Goal: Task Accomplishment & Management: Use online tool/utility

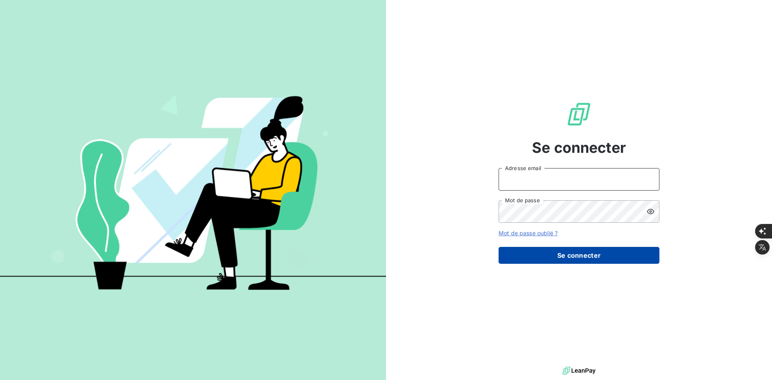
type input "[PERSON_NAME][EMAIL_ADDRESS][DOMAIN_NAME]"
click at [528, 259] on button "Se connecter" at bounding box center [578, 255] width 161 height 17
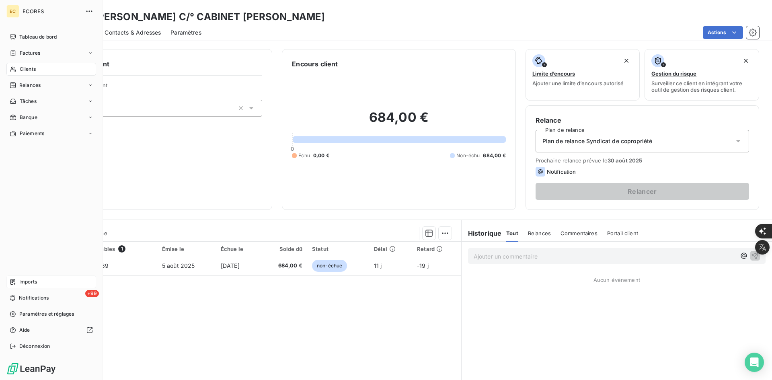
click at [33, 279] on span "Imports" at bounding box center [28, 281] width 18 height 7
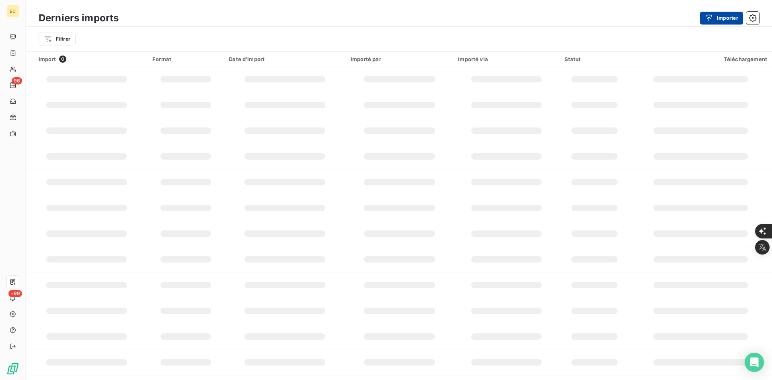
click at [712, 22] on icon "button" at bounding box center [709, 18] width 8 height 8
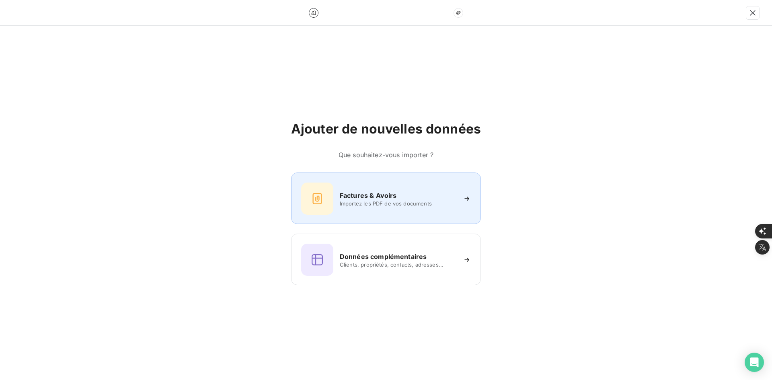
click at [405, 197] on div "Factures & Avoirs" at bounding box center [398, 196] width 117 height 10
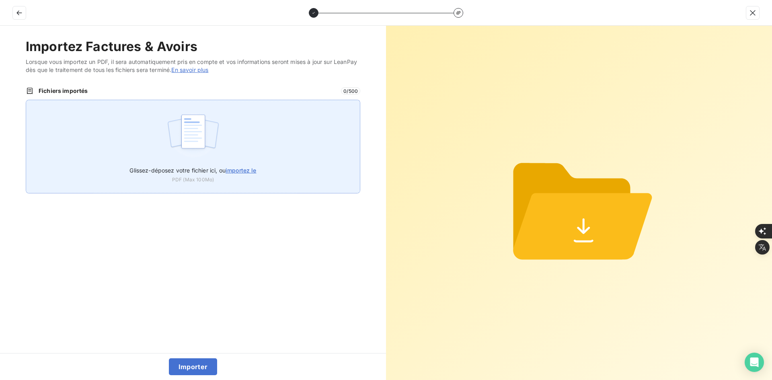
click at [261, 138] on div "Glissez-déposez votre fichier ici, ou importez le PDF (Max 100Mo)" at bounding box center [193, 147] width 334 height 94
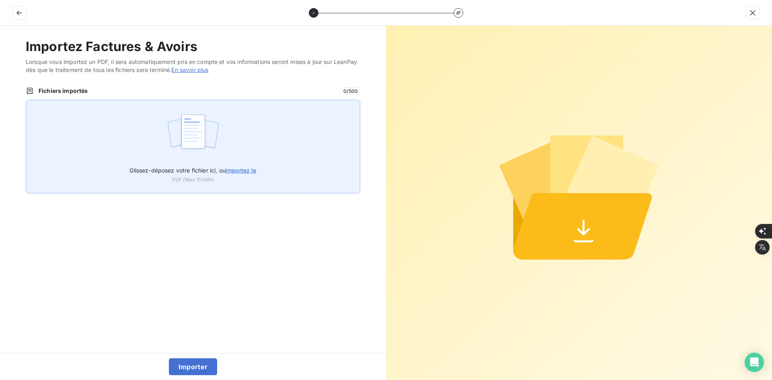
type input "C:\fakepath\FEF-2025-2372.pdf"
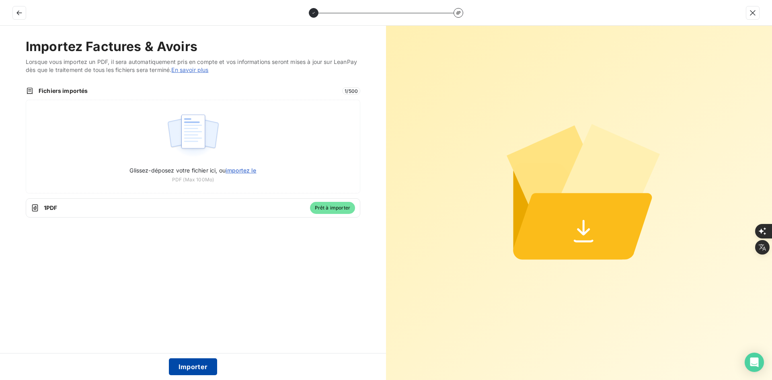
click at [179, 371] on button "Importer" at bounding box center [193, 366] width 49 height 17
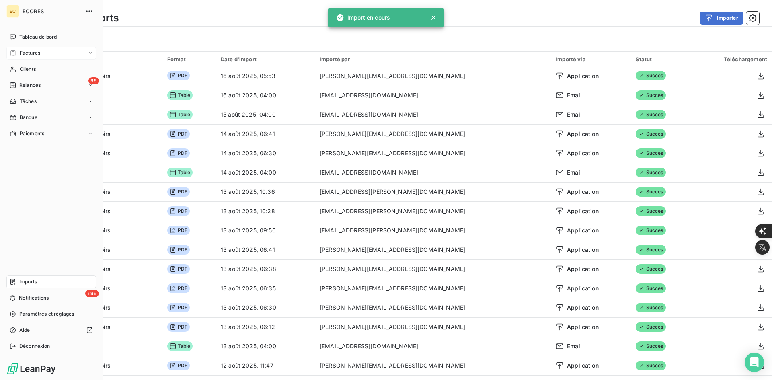
click at [13, 53] on icon at bounding box center [13, 53] width 7 height 6
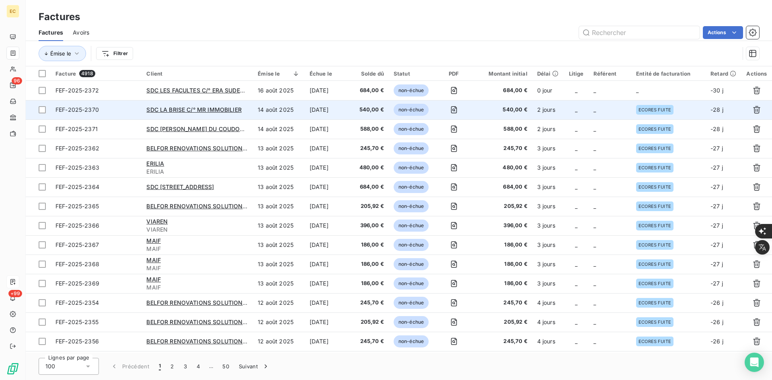
click at [594, 100] on td "_" at bounding box center [609, 109] width 43 height 19
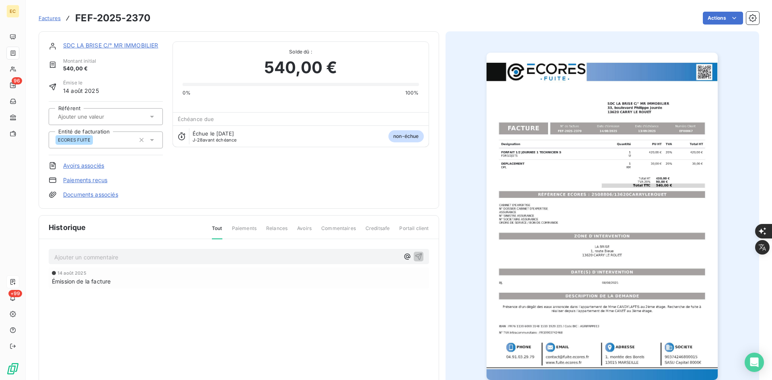
click at [43, 17] on span "Factures" at bounding box center [50, 18] width 22 height 6
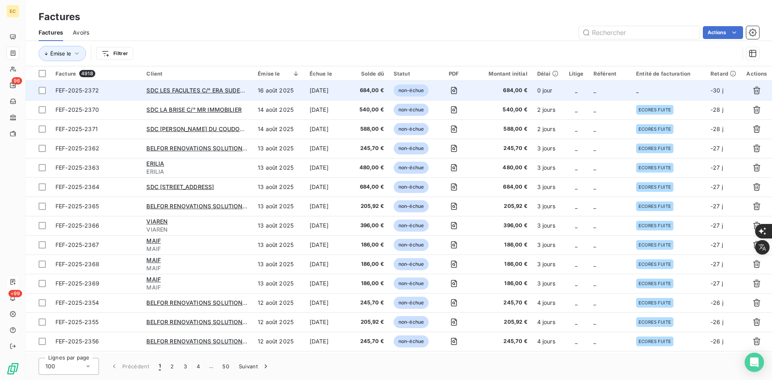
click at [668, 94] on td "_" at bounding box center [668, 90] width 74 height 19
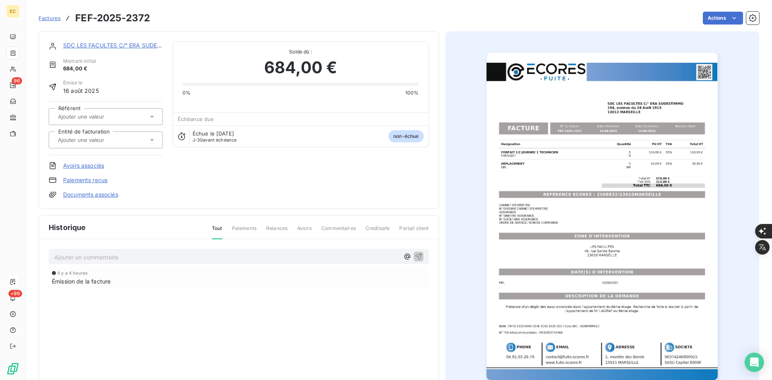
click at [126, 142] on div at bounding box center [101, 140] width 92 height 10
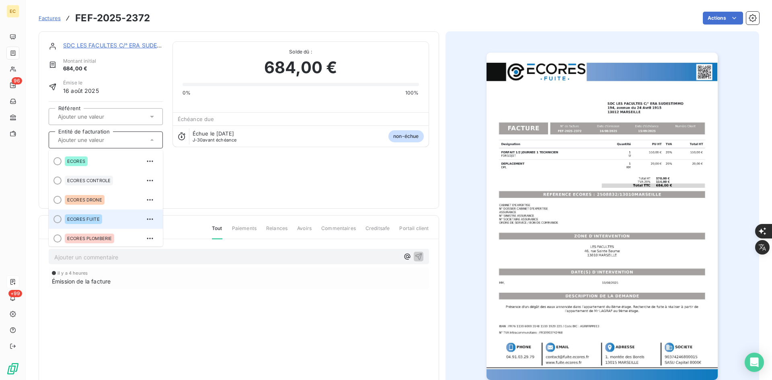
click at [110, 217] on div "ECORES FUITE" at bounding box center [111, 219] width 92 height 13
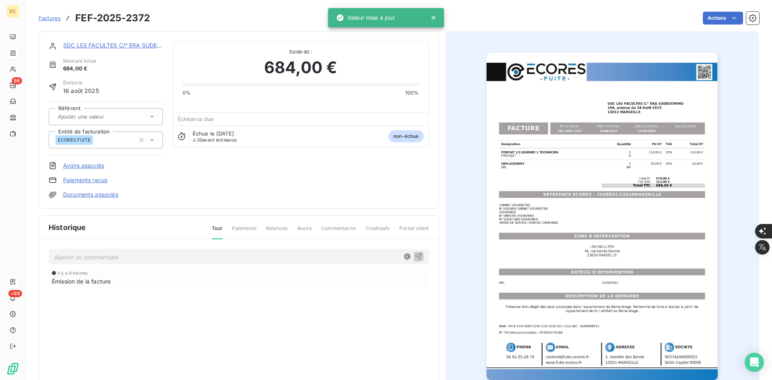
click at [105, 197] on link "Documents associés" at bounding box center [90, 195] width 55 height 8
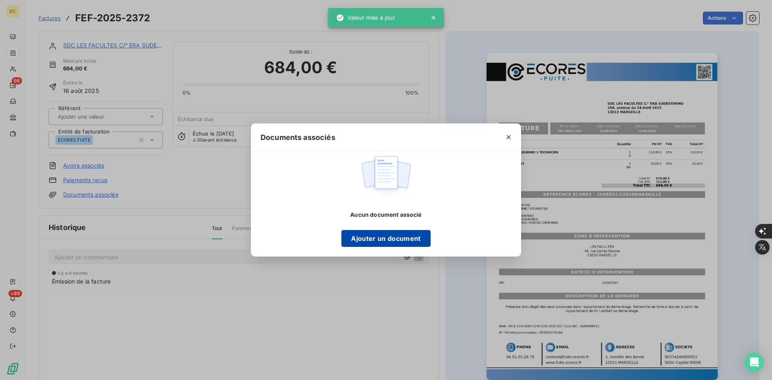
click at [412, 240] on button "Ajouter un document" at bounding box center [385, 238] width 89 height 17
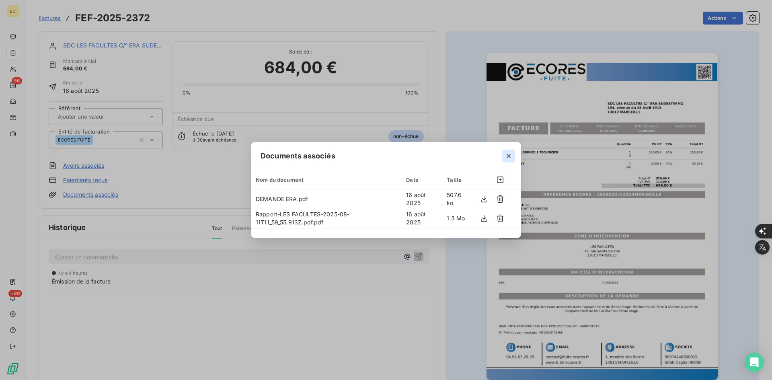
click at [509, 154] on icon "button" at bounding box center [508, 156] width 8 height 8
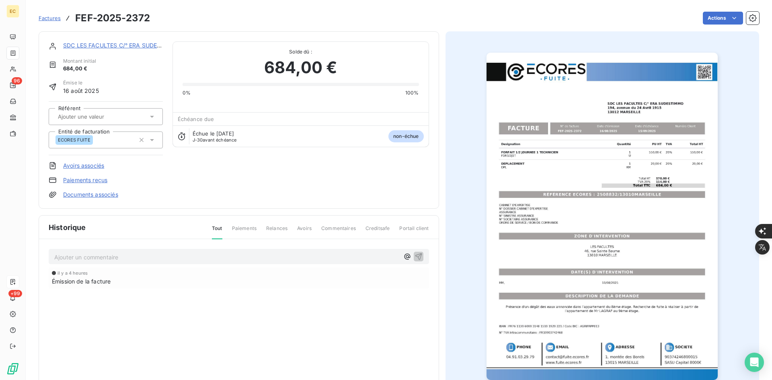
click at [139, 41] on div "SDC LES FACULTES C/° ERA SUDESTIMMO" at bounding box center [113, 45] width 100 height 8
click at [140, 45] on link "SDC LES FACULTES C/° ERA SUDESTIMMO" at bounding box center [122, 45] width 118 height 7
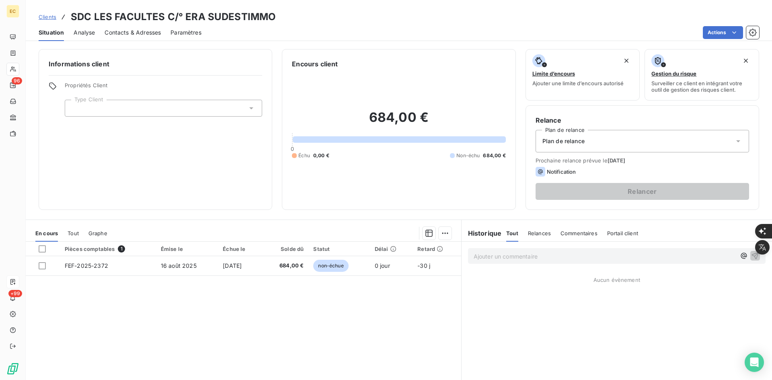
click at [125, 109] on div at bounding box center [163, 108] width 197 height 17
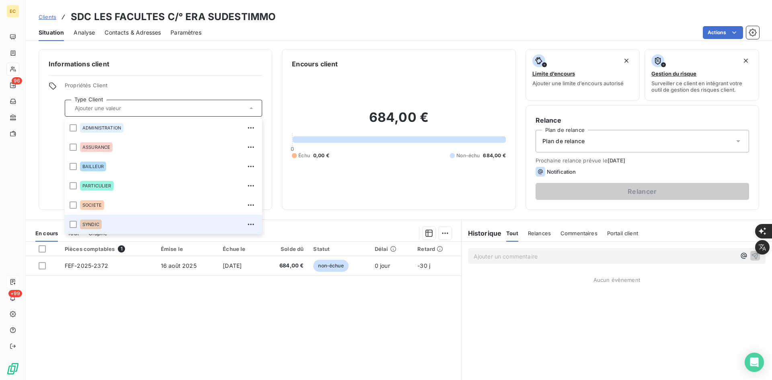
click at [123, 222] on div "SYNDIC" at bounding box center [168, 224] width 177 height 13
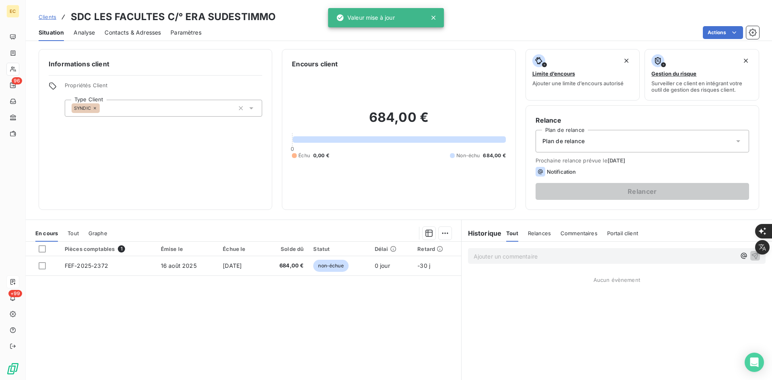
click at [548, 148] on div "Plan de relance" at bounding box center [641, 141] width 213 height 23
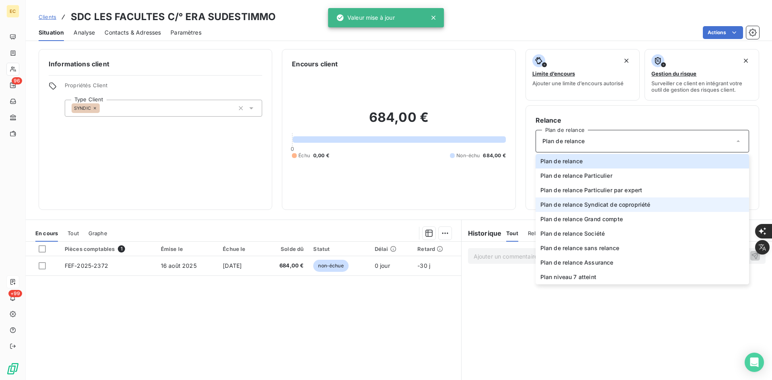
click at [568, 203] on span "Plan de relance Syndicat de copropriété" at bounding box center [595, 205] width 110 height 8
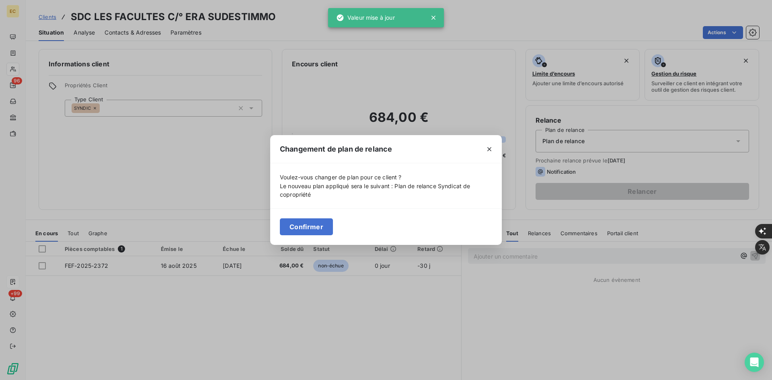
drag, startPoint x: 311, startPoint y: 227, endPoint x: 166, endPoint y: 113, distance: 184.2
click at [310, 227] on button "Confirmer" at bounding box center [306, 226] width 53 height 17
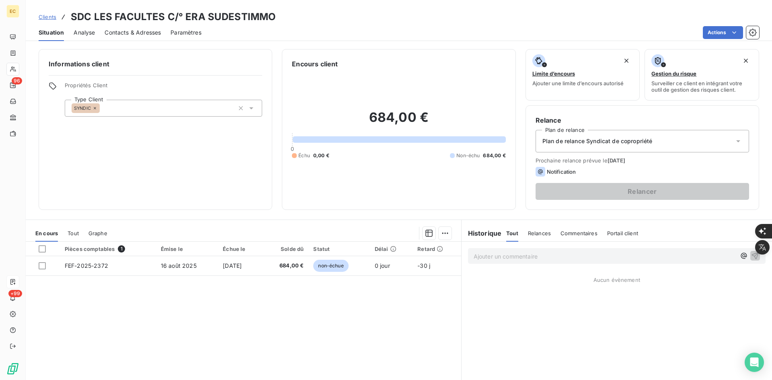
click at [126, 35] on span "Contacts & Adresses" at bounding box center [133, 33] width 56 height 8
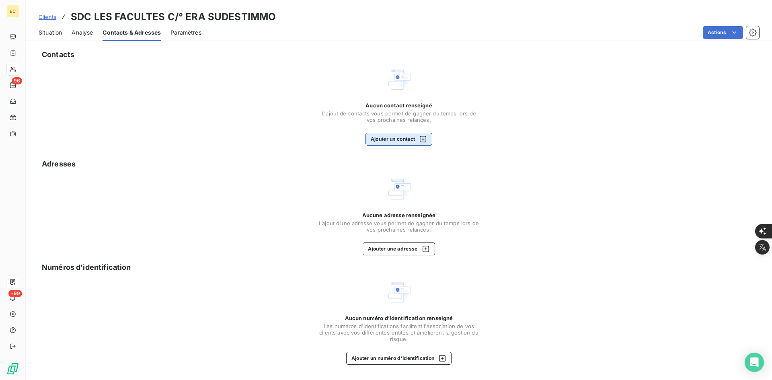
click at [394, 135] on button "Ajouter un contact" at bounding box center [398, 139] width 67 height 13
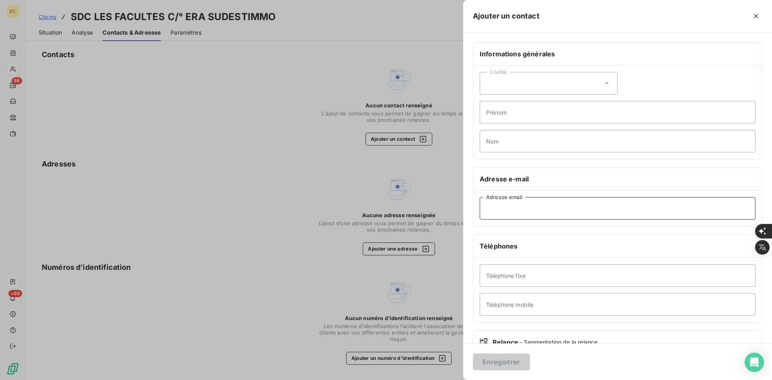
click at [497, 206] on input "Adresse email" at bounding box center [618, 208] width 276 height 23
paste input "[PERSON_NAME] <[PERSON_NAME][EMAIL_ADDRESS][DOMAIN_NAME]>"
click at [528, 205] on input "[PERSON_NAME] <[PERSON_NAME][EMAIL_ADDRESS][DOMAIN_NAME]" at bounding box center [618, 208] width 276 height 23
type input "[EMAIL_ADDRESS][DOMAIN_NAME]"
drag, startPoint x: 512, startPoint y: 363, endPoint x: 503, endPoint y: 357, distance: 11.0
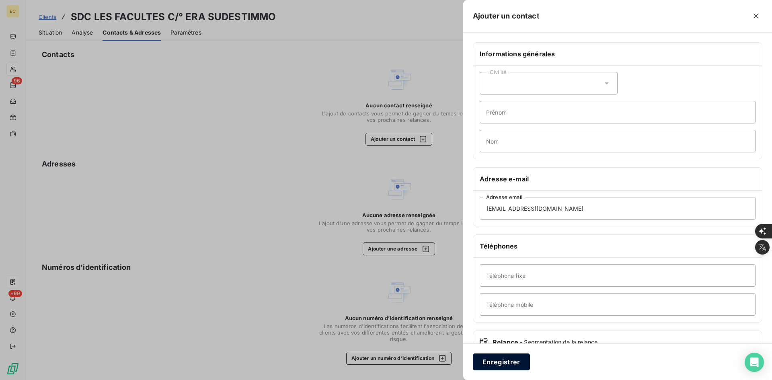
click at [512, 363] on button "Enregistrer" at bounding box center [501, 361] width 57 height 17
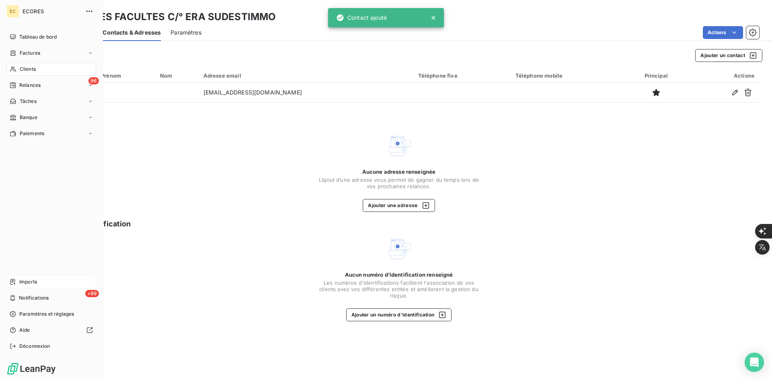
click at [37, 285] on span "Imports" at bounding box center [28, 281] width 18 height 7
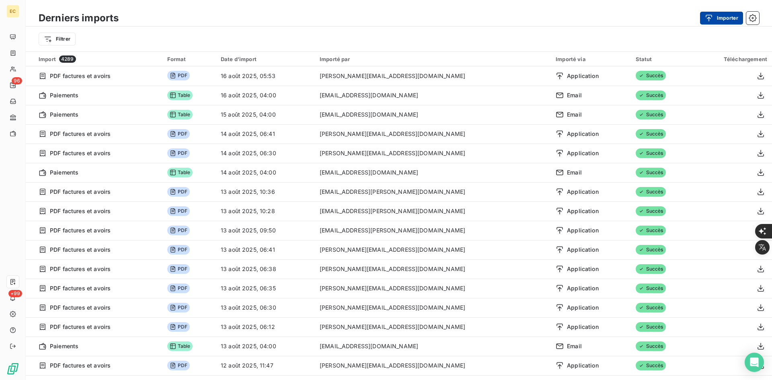
click at [722, 20] on button "Importer" at bounding box center [721, 18] width 43 height 13
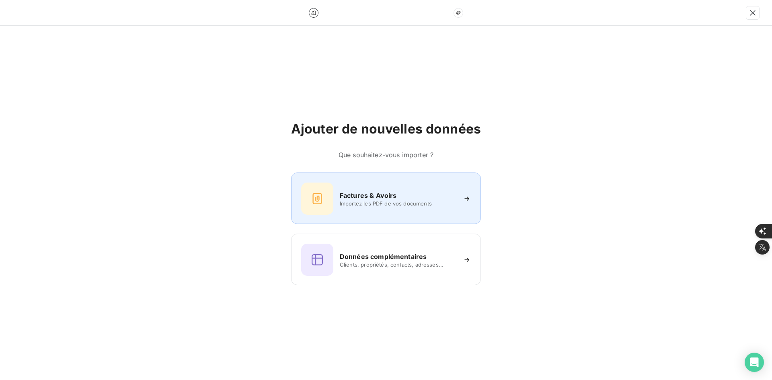
click at [350, 196] on h6 "Factures & Avoirs" at bounding box center [368, 196] width 57 height 10
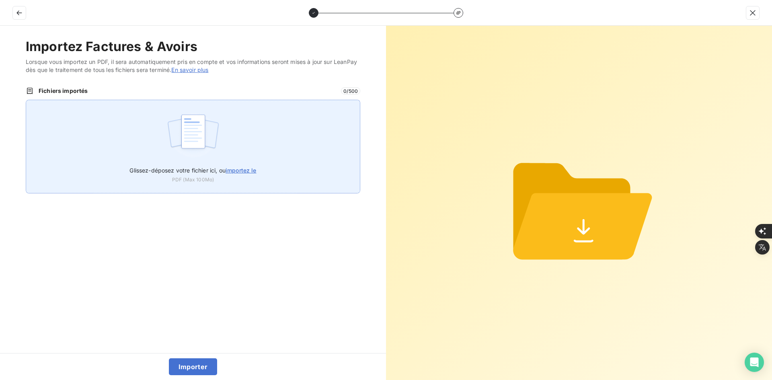
click at [235, 114] on div "Glissez-déposez votre fichier ici, ou importez le PDF (Max 100Mo)" at bounding box center [193, 147] width 334 height 94
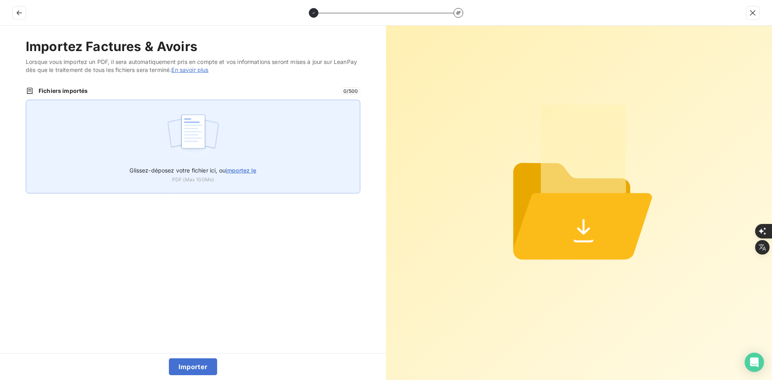
type input "C:\fakepath\FEF-2025-2373.pdf"
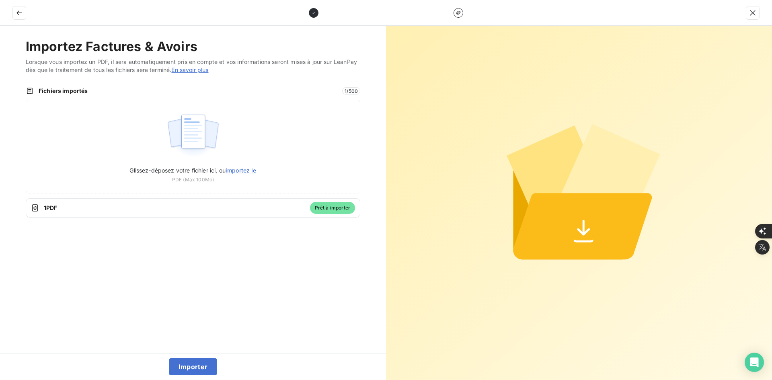
drag, startPoint x: 208, startPoint y: 366, endPoint x: 202, endPoint y: 352, distance: 15.1
click at [207, 366] on button "Importer" at bounding box center [193, 366] width 49 height 17
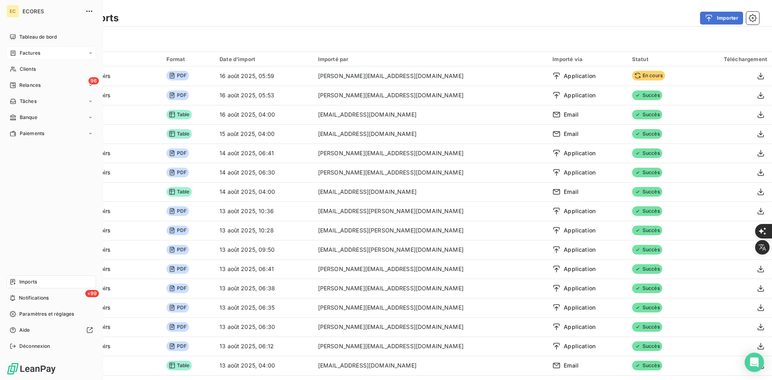
click at [23, 56] on span "Factures" at bounding box center [30, 52] width 20 height 7
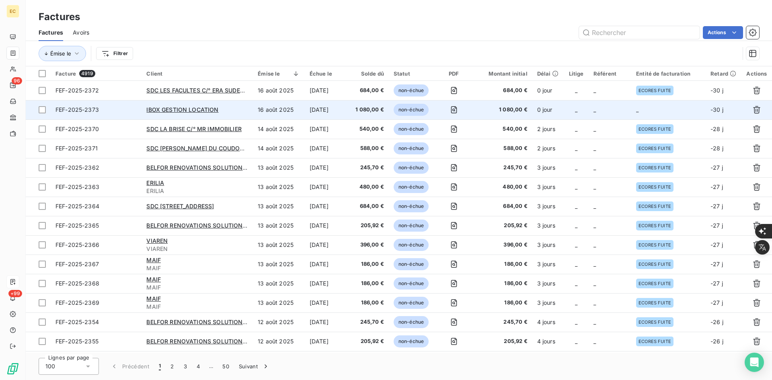
click at [589, 114] on tr "FEF-2025-2373 IBOX GESTION LOCATION 16 août 2025 [DATE] 1 080,00 € non-échue 1 …" at bounding box center [399, 109] width 746 height 19
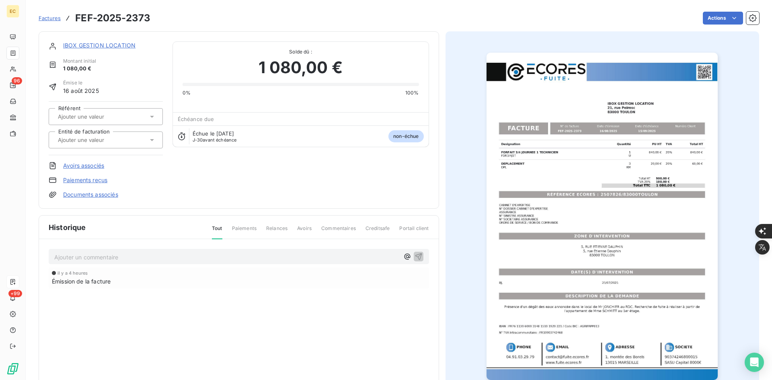
click at [119, 139] on input "text" at bounding box center [97, 139] width 81 height 7
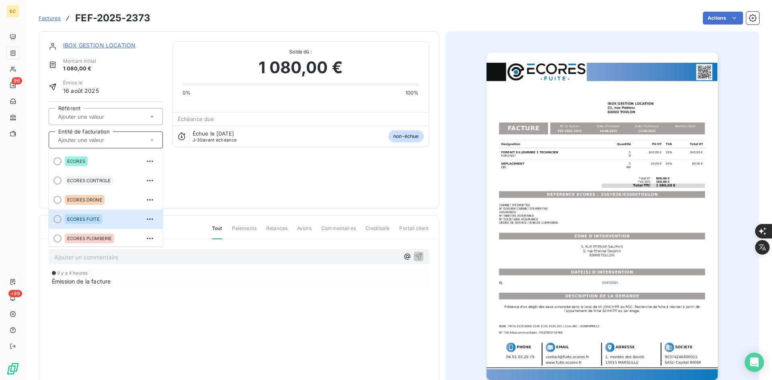
drag, startPoint x: 106, startPoint y: 225, endPoint x: 103, endPoint y: 220, distance: 6.1
click at [105, 224] on li "ECORES FUITE" at bounding box center [106, 218] width 114 height 19
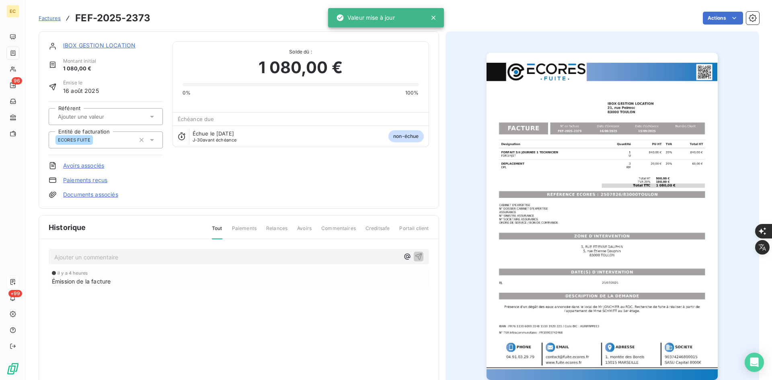
click at [95, 195] on link "Documents associés" at bounding box center [90, 195] width 55 height 8
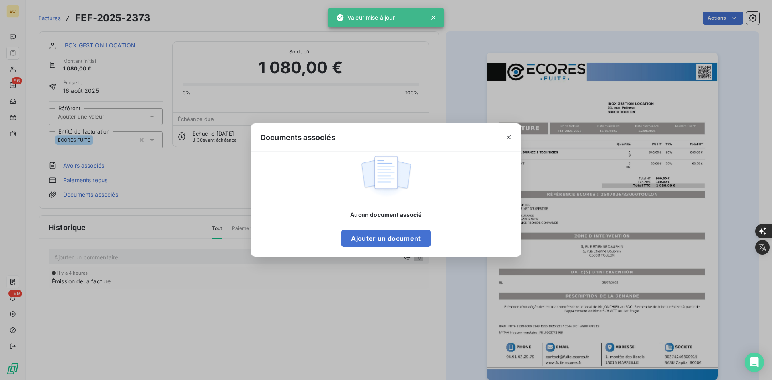
click at [372, 247] on div "Aucun document associé Ajouter un document" at bounding box center [386, 204] width 270 height 105
click at [356, 235] on button "Ajouter un document" at bounding box center [385, 238] width 89 height 17
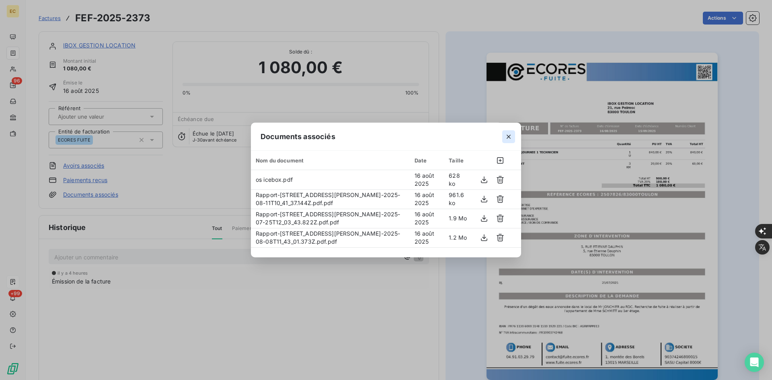
click at [510, 138] on icon "button" at bounding box center [508, 137] width 8 height 8
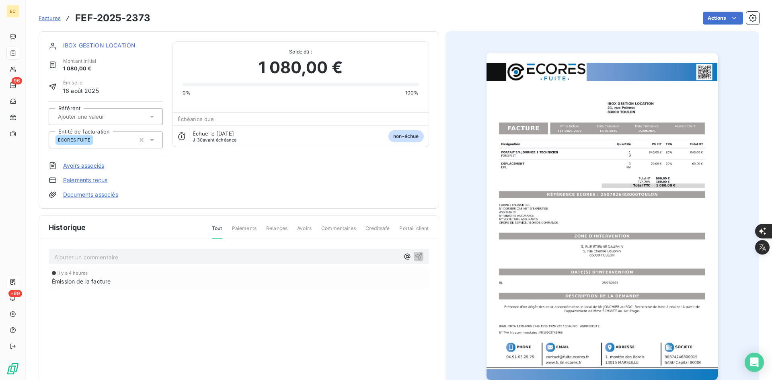
click at [119, 42] on link "IBOX GESTION LOCATION" at bounding box center [99, 45] width 72 height 7
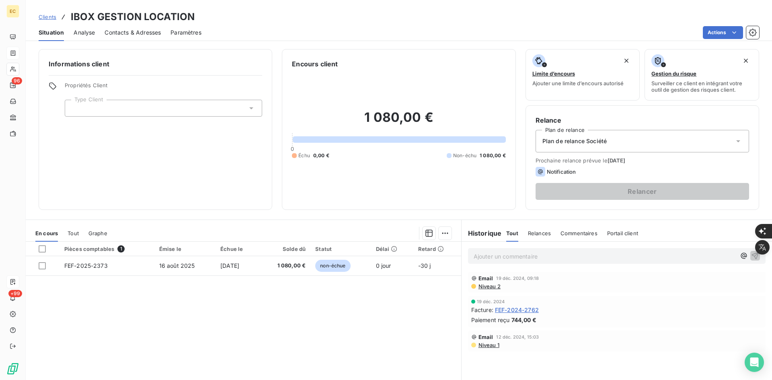
drag, startPoint x: 178, startPoint y: 102, endPoint x: 166, endPoint y: 115, distance: 17.3
click at [178, 102] on div at bounding box center [163, 108] width 197 height 17
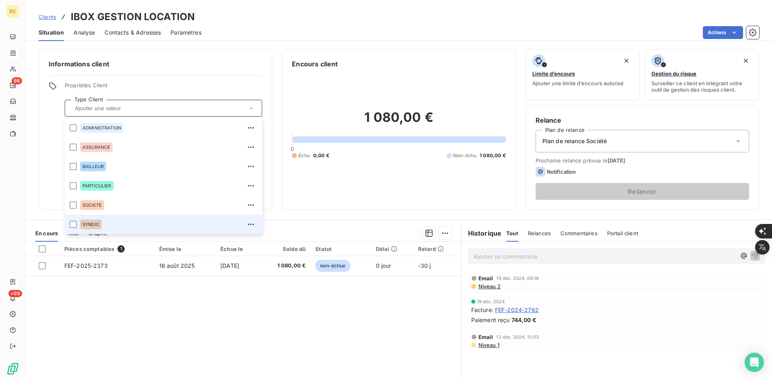
drag, startPoint x: 88, startPoint y: 230, endPoint x: 158, endPoint y: 222, distance: 71.2
click at [88, 229] on div "SYNDIC" at bounding box center [168, 224] width 177 height 13
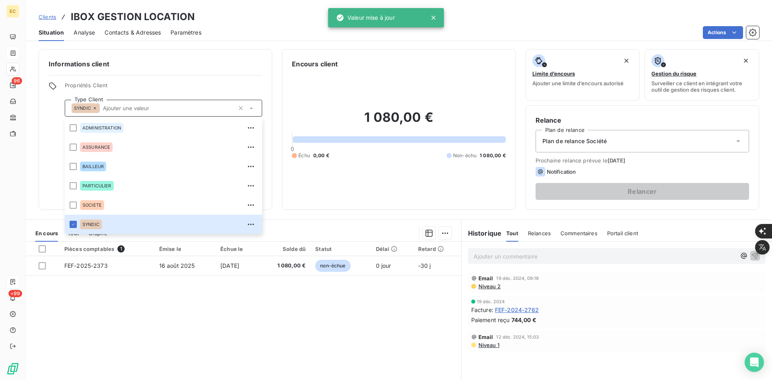
click at [584, 139] on span "Plan de relance Société" at bounding box center [574, 141] width 64 height 8
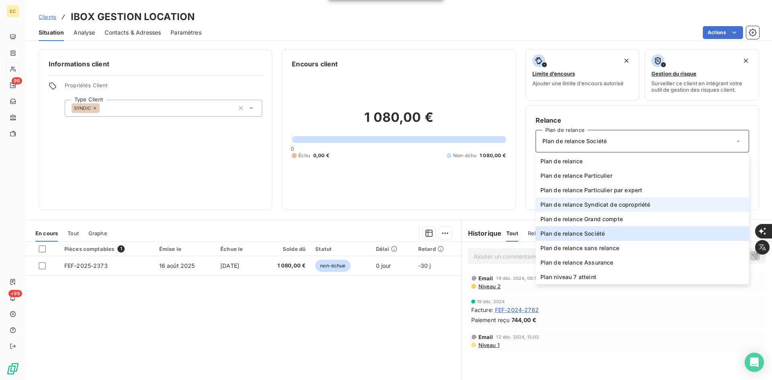
click at [615, 204] on span "Plan de relance Syndicat de copropriété" at bounding box center [595, 205] width 110 height 8
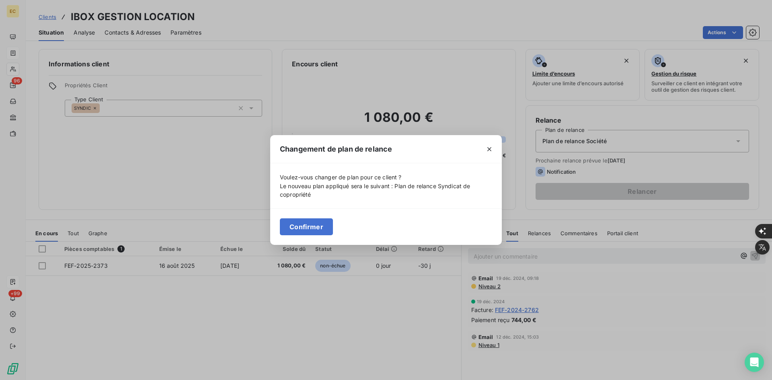
click at [310, 225] on button "Confirmer" at bounding box center [306, 226] width 53 height 17
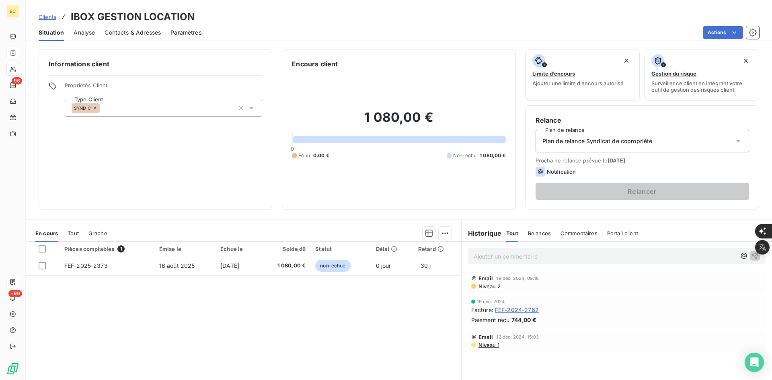
click at [149, 31] on span "Contacts & Adresses" at bounding box center [133, 33] width 56 height 8
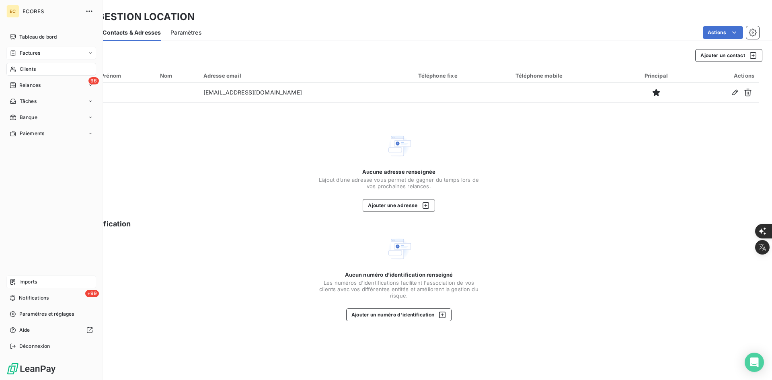
click at [28, 286] on div "Imports" at bounding box center [51, 281] width 90 height 13
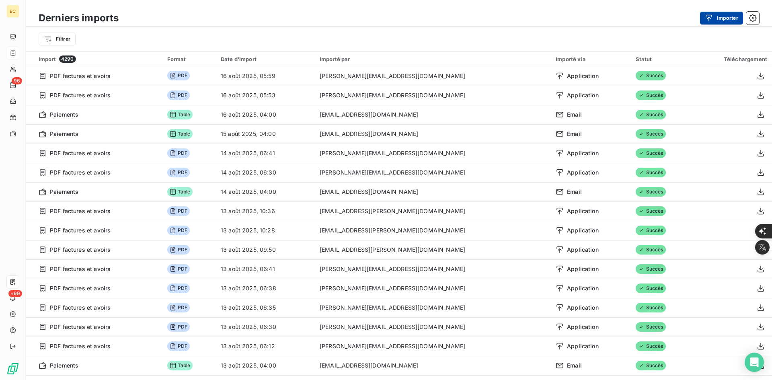
click at [722, 14] on button "Importer" at bounding box center [721, 18] width 43 height 13
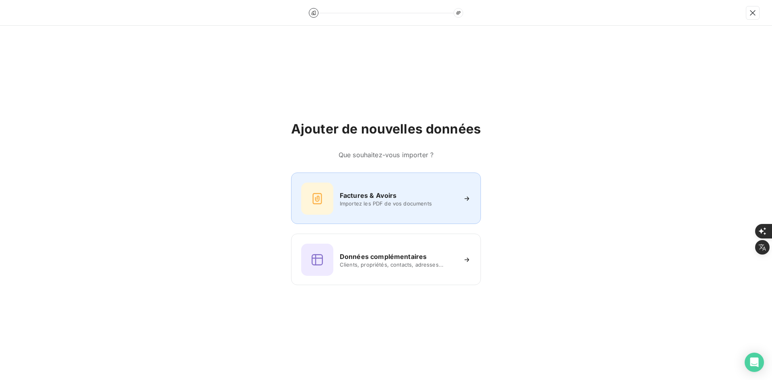
click at [345, 208] on div "Factures & Avoirs Importez les PDF de vos documents" at bounding box center [386, 198] width 170 height 32
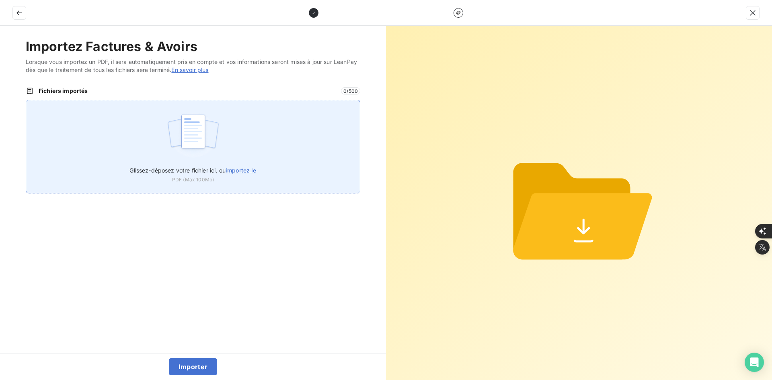
click at [246, 145] on div "Glissez-déposez votre fichier ici, ou importez le PDF (Max 100Mo)" at bounding box center [193, 147] width 334 height 94
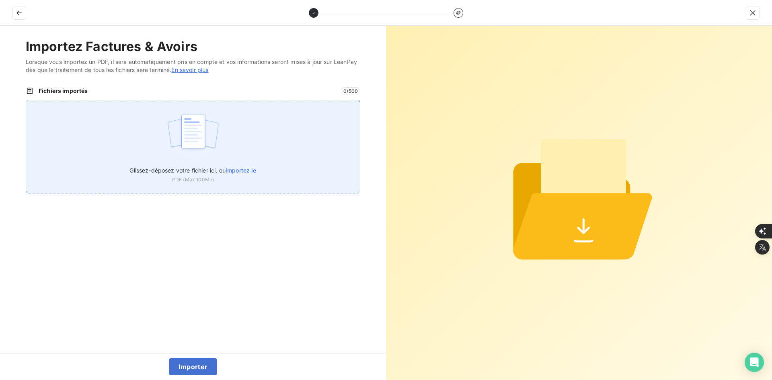
type input "C:\fakepath\FEF-2025-2374.pdf"
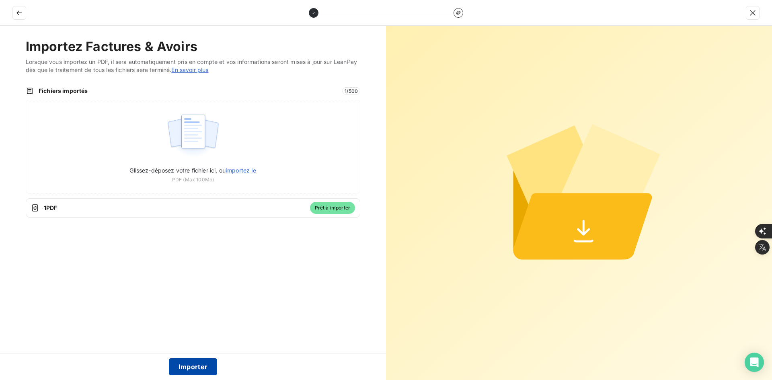
click at [192, 363] on button "Importer" at bounding box center [193, 366] width 49 height 17
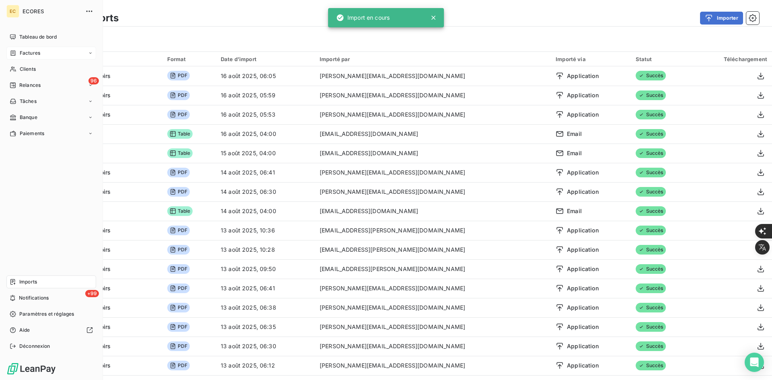
click at [34, 54] on span "Factures" at bounding box center [30, 52] width 20 height 7
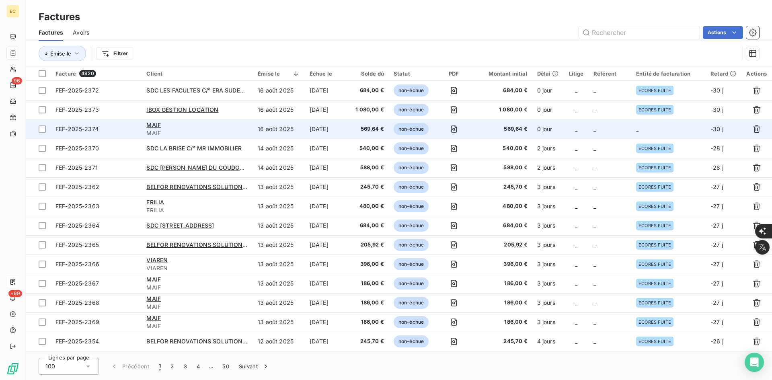
click at [627, 121] on td "_" at bounding box center [609, 128] width 43 height 19
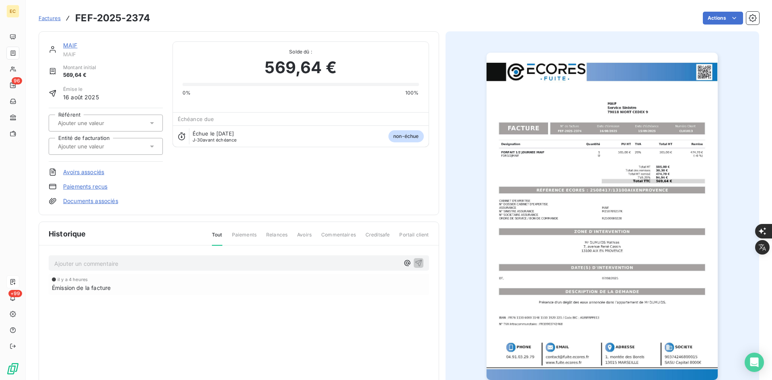
click at [132, 147] on div at bounding box center [101, 146] width 92 height 10
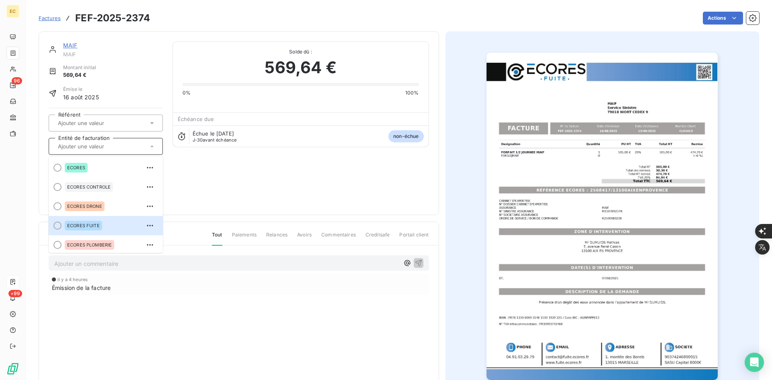
click at [113, 225] on div "ECORES FUITE" at bounding box center [111, 225] width 92 height 13
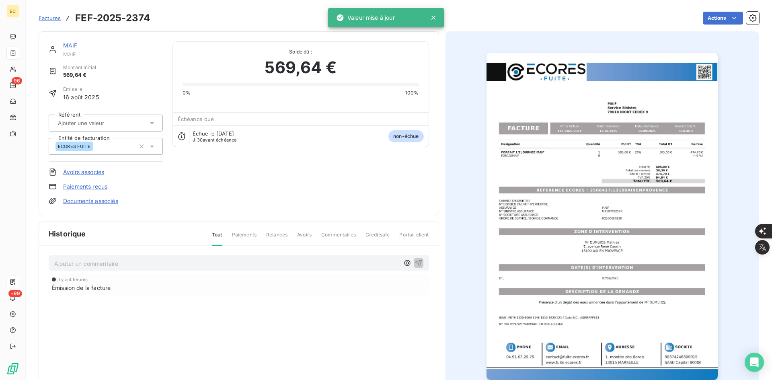
click at [106, 203] on link "Documents associés" at bounding box center [90, 201] width 55 height 8
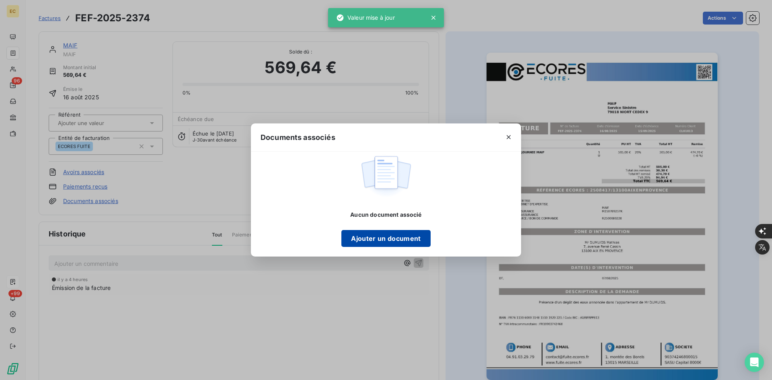
click at [379, 243] on button "Ajouter un document" at bounding box center [385, 238] width 89 height 17
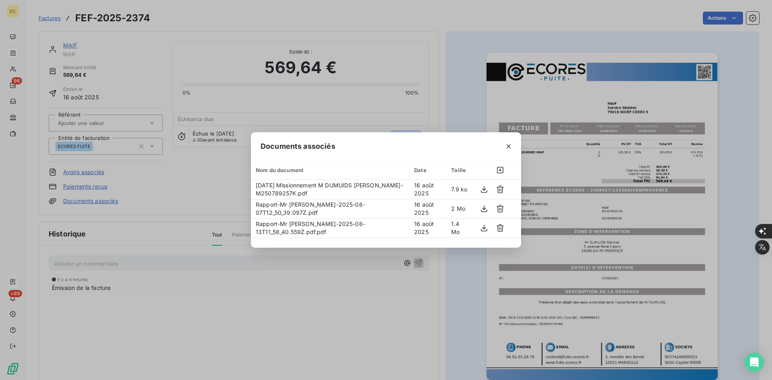
drag, startPoint x: 512, startPoint y: 145, endPoint x: 158, endPoint y: 255, distance: 370.2
click at [510, 146] on icon "button" at bounding box center [508, 146] width 8 height 8
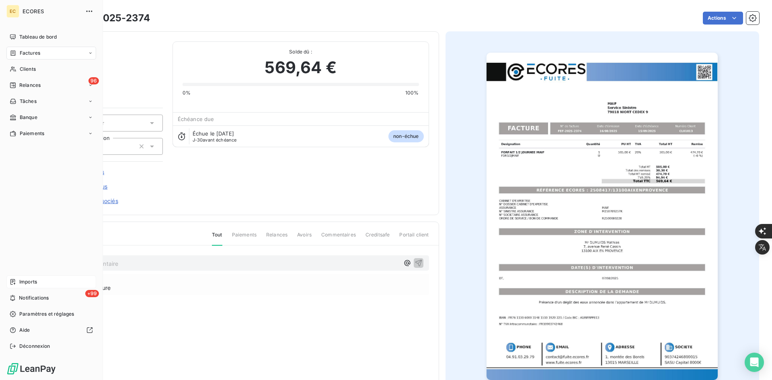
drag, startPoint x: 23, startPoint y: 282, endPoint x: 102, endPoint y: 278, distance: 78.9
click at [23, 282] on span "Imports" at bounding box center [28, 281] width 18 height 7
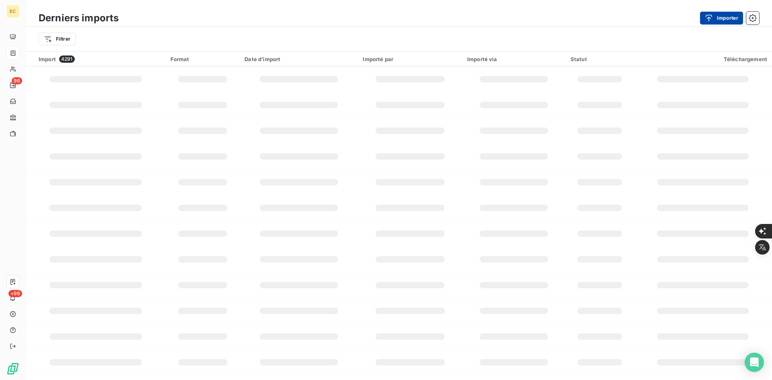
click at [729, 19] on button "Importer" at bounding box center [721, 18] width 43 height 13
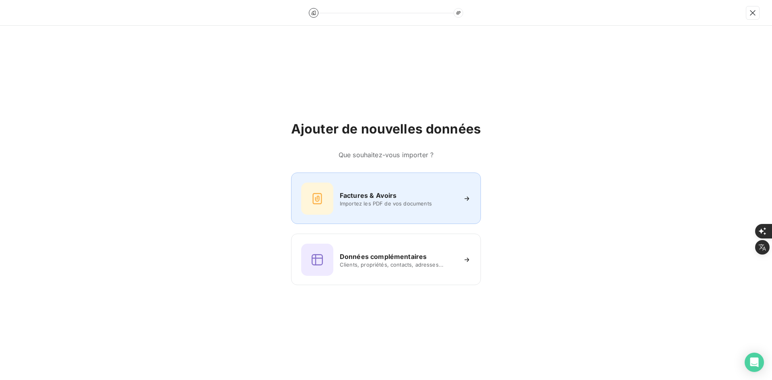
click at [392, 211] on div "Factures & Avoirs Importez les PDF de vos documents" at bounding box center [386, 198] width 170 height 32
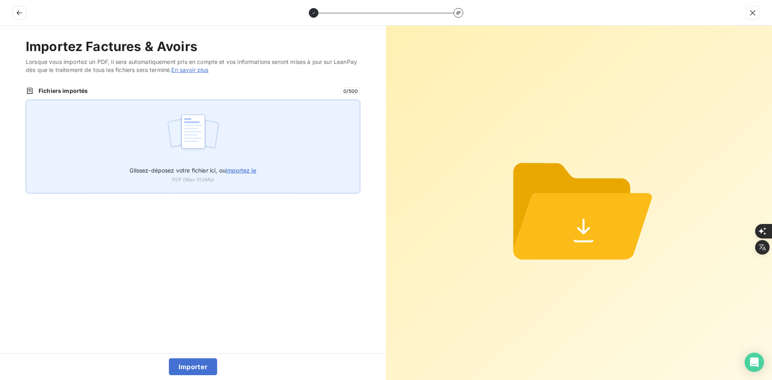
click at [261, 143] on div "Glissez-déposez votre fichier ici, ou importez le PDF (Max 100Mo)" at bounding box center [193, 147] width 334 height 94
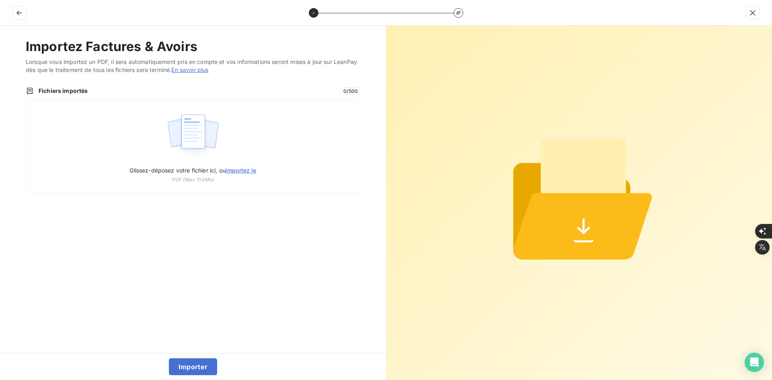
type input "C:\fakepath\FEF-2025-2375.pdf"
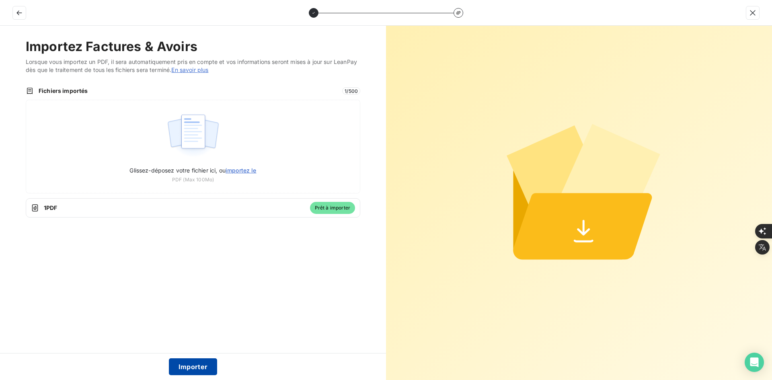
click at [192, 366] on button "Importer" at bounding box center [193, 366] width 49 height 17
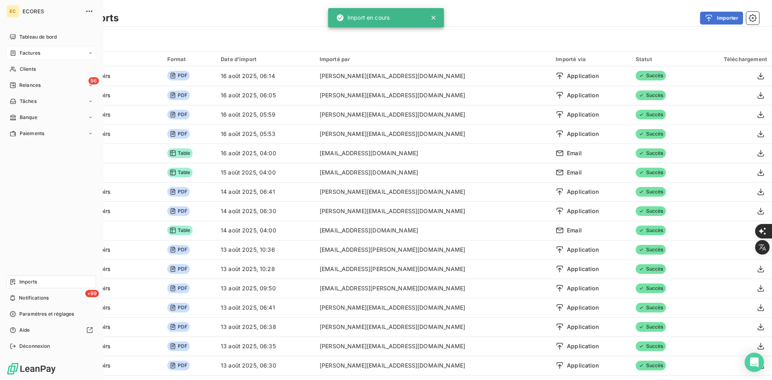
click at [13, 52] on icon at bounding box center [13, 52] width 5 height 5
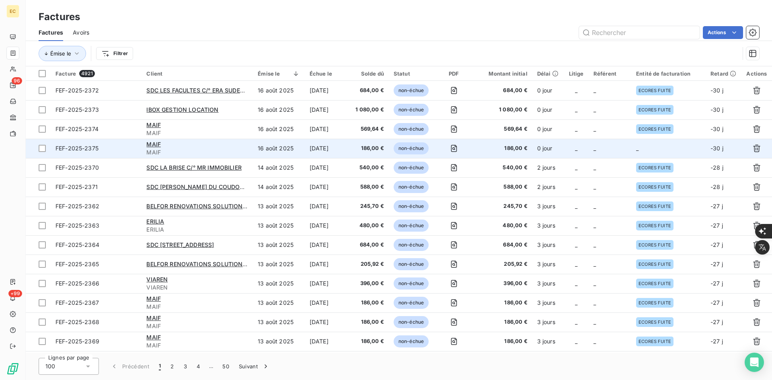
click at [563, 147] on td "0 jour" at bounding box center [548, 148] width 32 height 19
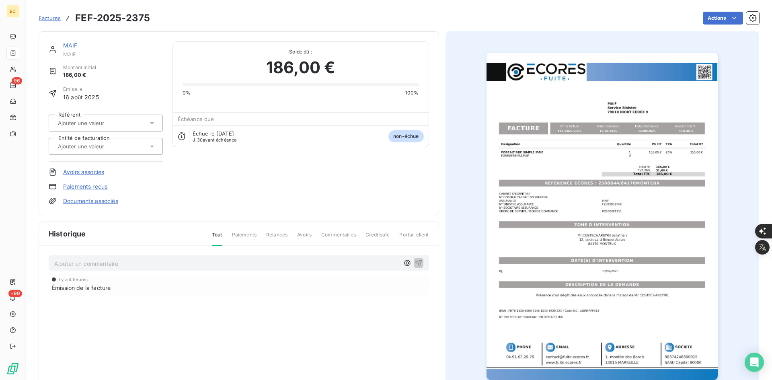
click at [120, 148] on input "text" at bounding box center [97, 146] width 81 height 7
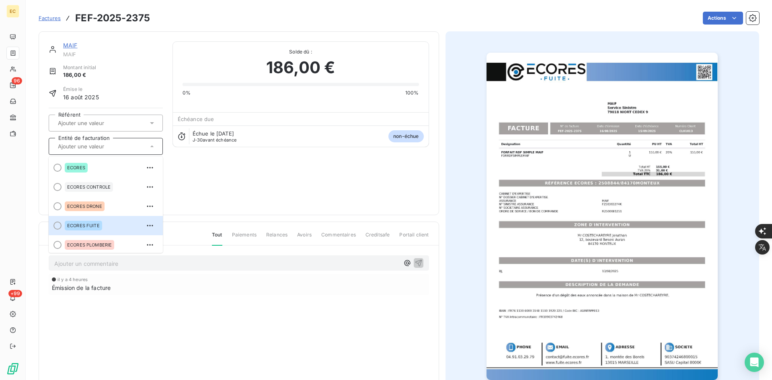
click at [114, 223] on div "ECORES FUITE" at bounding box center [111, 225] width 92 height 13
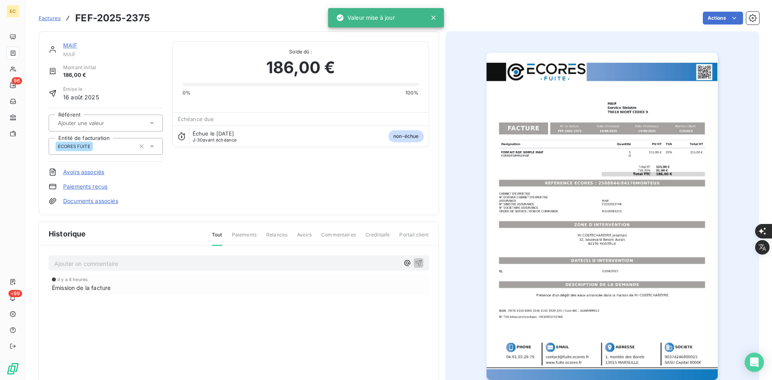
click at [98, 204] on div "MAIF MAIF Montant initial 186,00 € Émise le 16 août 2025 Référent Entité de fac…" at bounding box center [239, 123] width 400 height 184
click at [98, 202] on link "Documents associés" at bounding box center [90, 201] width 55 height 8
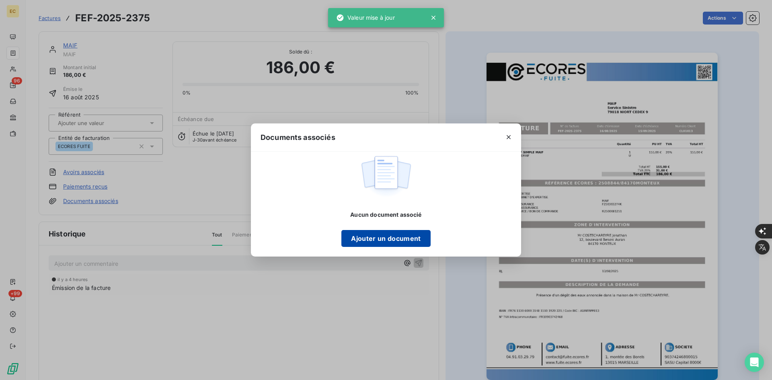
click at [383, 244] on button "Ajouter un document" at bounding box center [385, 238] width 89 height 17
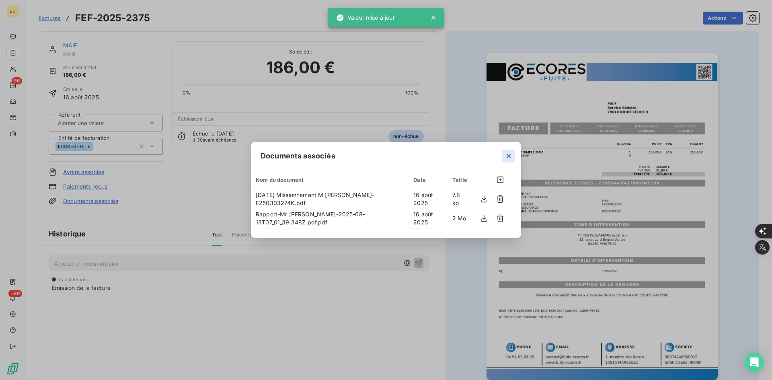
click at [503, 153] on button "button" at bounding box center [508, 156] width 13 height 13
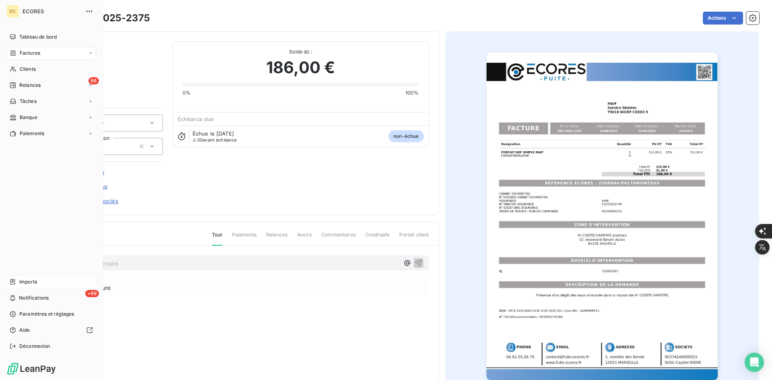
click at [34, 280] on span "Imports" at bounding box center [28, 281] width 18 height 7
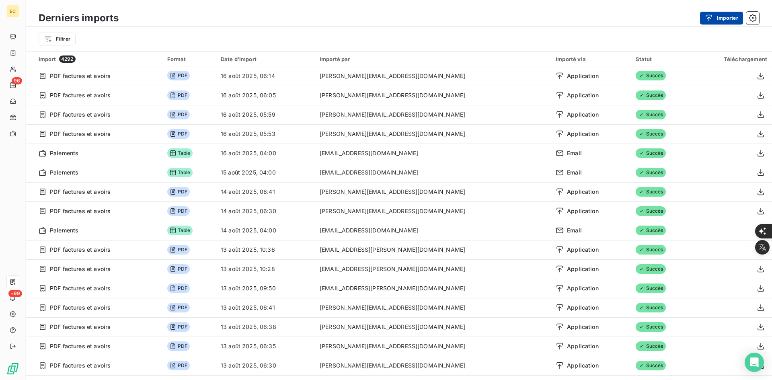
click at [715, 16] on div "button" at bounding box center [711, 18] width 12 height 8
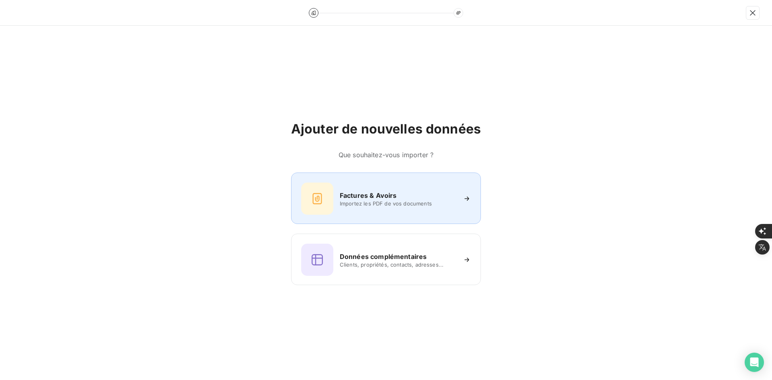
click at [357, 194] on h6 "Factures & Avoirs" at bounding box center [368, 196] width 57 height 10
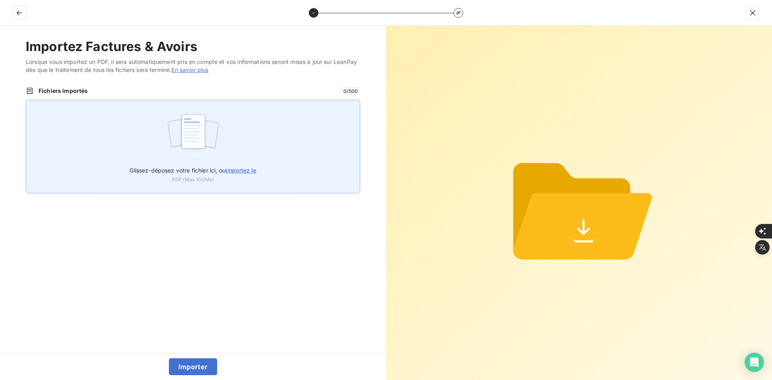
click at [254, 162] on label "Glissez-déposez votre fichier ici, ou importez le" at bounding box center [192, 168] width 127 height 15
click at [26, 100] on input "Glissez-déposez votre fichier ici, ou importez le" at bounding box center [26, 100] width 0 height 0
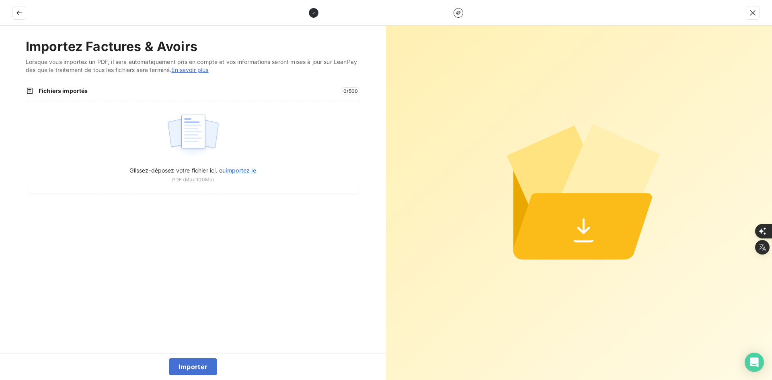
type input "C:\fakepath\FEF-2025-2376.pdf"
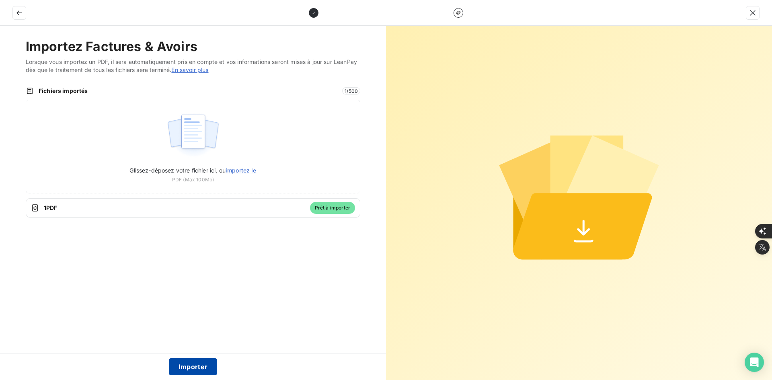
click at [209, 363] on button "Importer" at bounding box center [193, 366] width 49 height 17
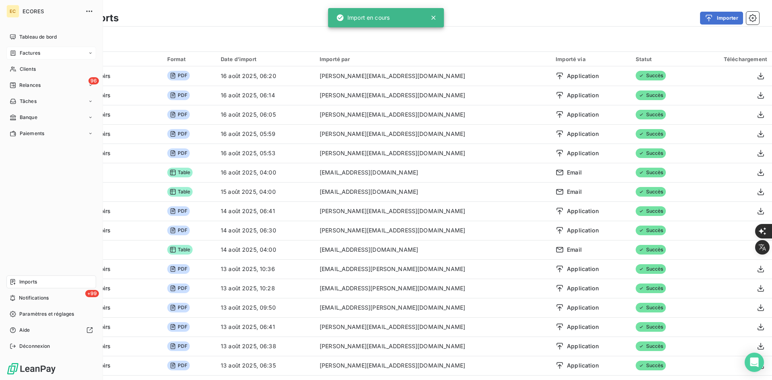
click at [23, 53] on span "Factures" at bounding box center [30, 52] width 20 height 7
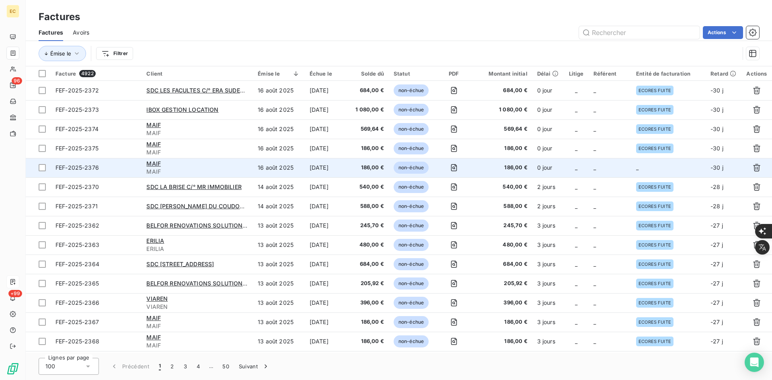
click at [684, 160] on td "_" at bounding box center [668, 167] width 74 height 19
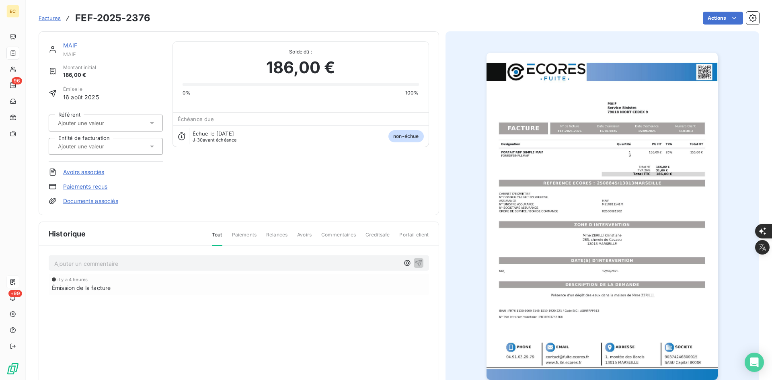
click at [105, 144] on input "text" at bounding box center [97, 146] width 81 height 7
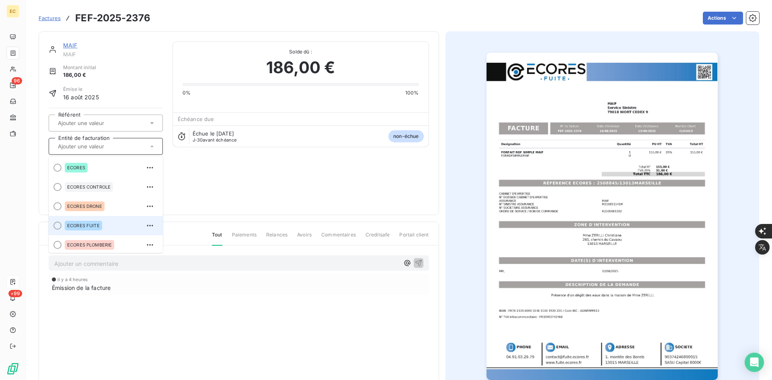
click at [97, 230] on div "ECORES FUITE" at bounding box center [83, 226] width 37 height 10
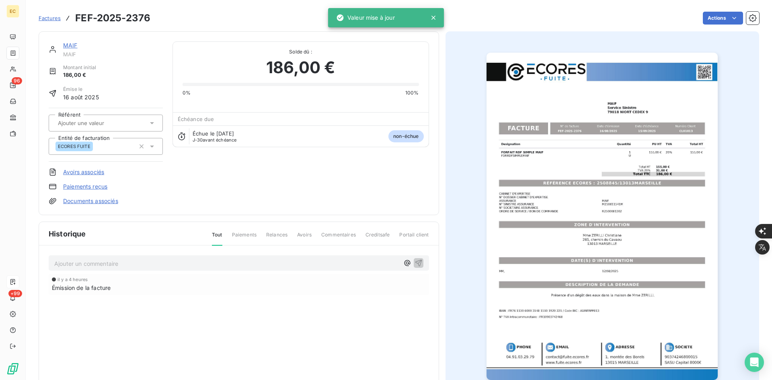
click at [110, 204] on div "MAIF MAIF Montant initial 186,00 € Émise le 16 août 2025 Référent Entité de fac…" at bounding box center [239, 123] width 400 height 184
click at [110, 203] on link "Documents associés" at bounding box center [90, 201] width 55 height 8
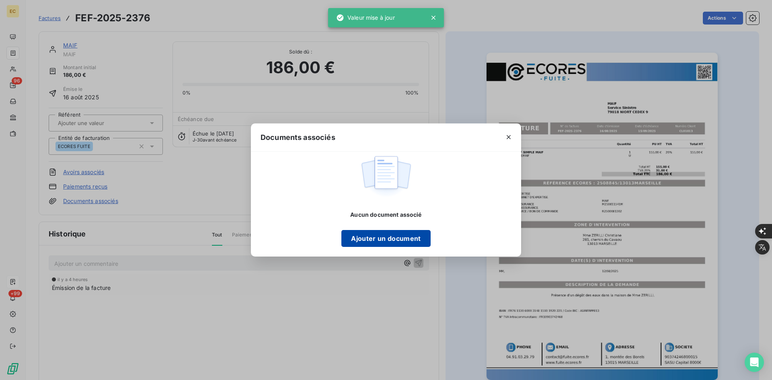
click at [371, 240] on button "Ajouter un document" at bounding box center [385, 238] width 89 height 17
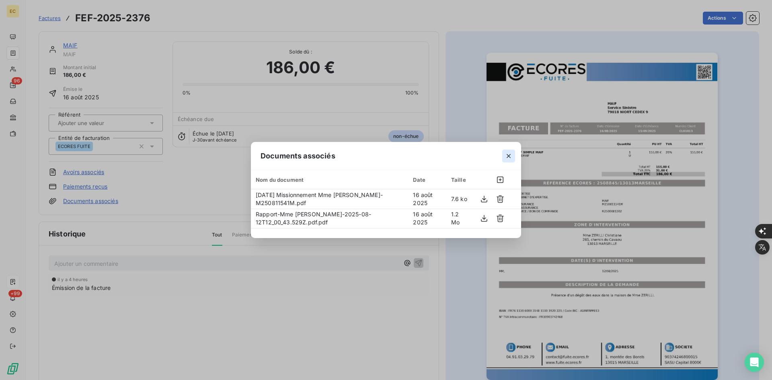
click at [505, 154] on icon "button" at bounding box center [508, 156] width 8 height 8
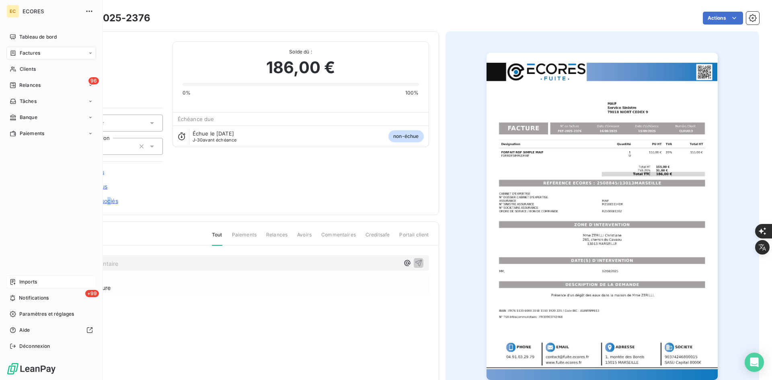
click at [28, 279] on span "Imports" at bounding box center [28, 281] width 18 height 7
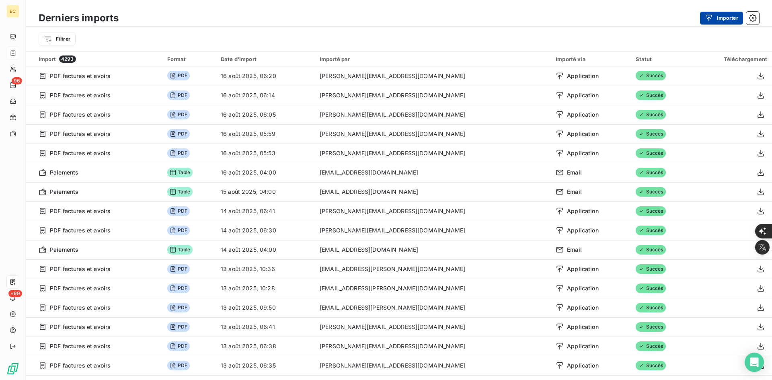
drag, startPoint x: 720, startPoint y: 19, endPoint x: 716, endPoint y: 21, distance: 4.9
click at [718, 20] on button "Importer" at bounding box center [721, 18] width 43 height 13
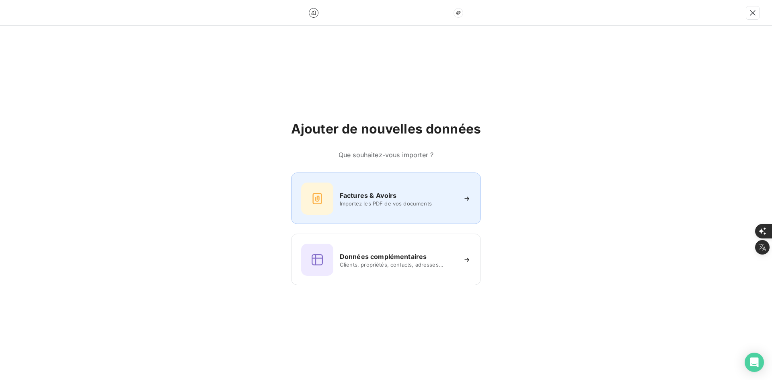
click at [352, 210] on div "Factures & Avoirs Importez les PDF de vos documents" at bounding box center [386, 198] width 170 height 32
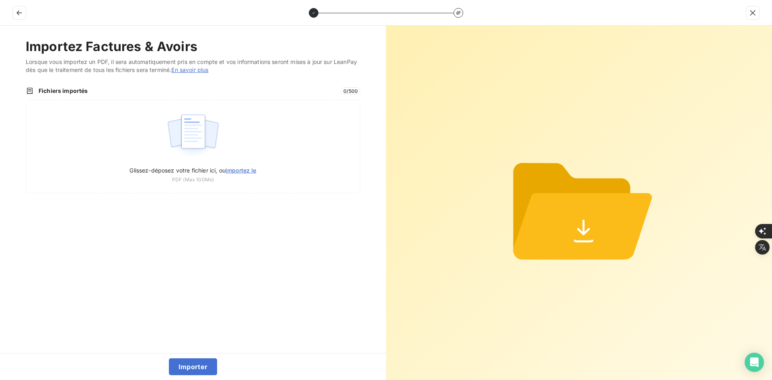
click at [247, 147] on div "Glissez-déposez votre fichier ici, ou importez le PDF (Max 100Mo)" at bounding box center [193, 147] width 334 height 94
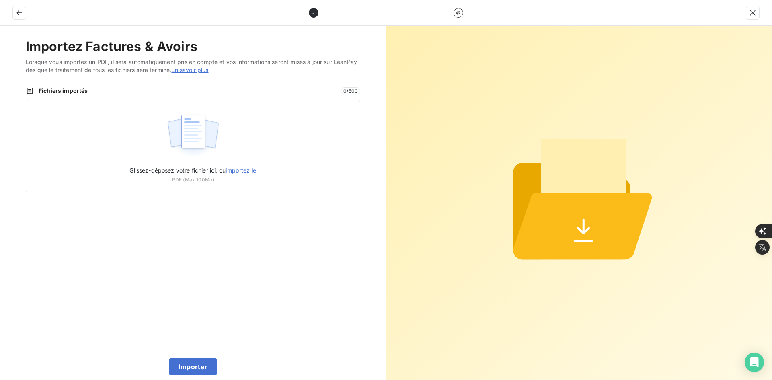
type input "C:\fakepath\FEF-2025-2377.pdf"
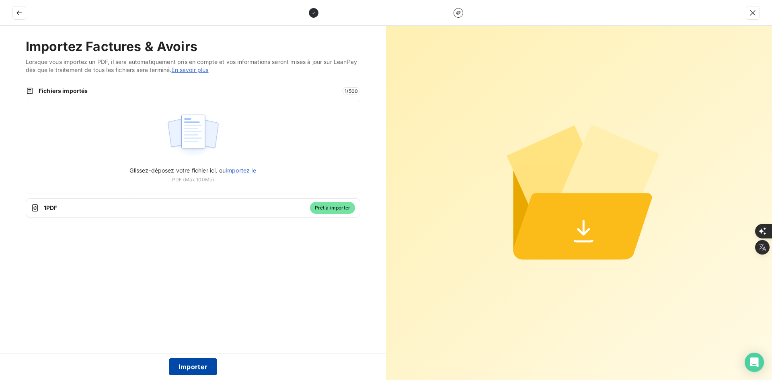
click at [205, 364] on button "Importer" at bounding box center [193, 366] width 49 height 17
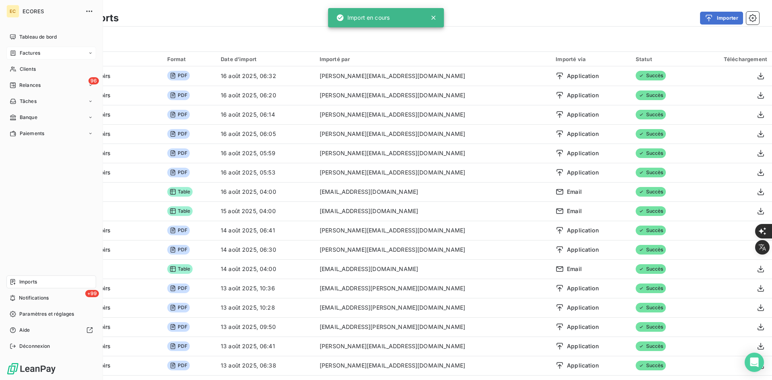
click at [18, 55] on div "Factures" at bounding box center [25, 52] width 31 height 7
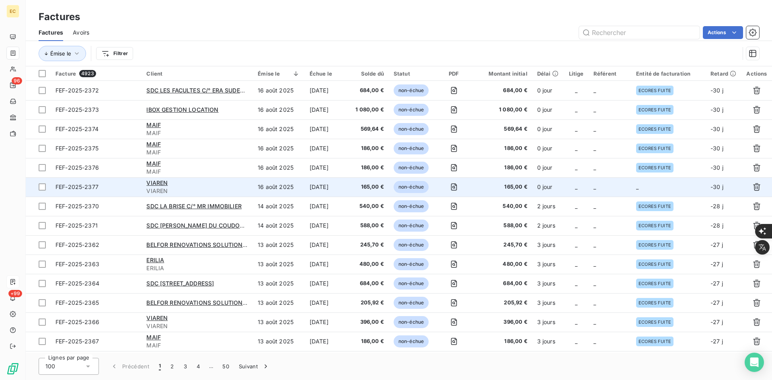
click at [575, 187] on td "_" at bounding box center [576, 186] width 25 height 19
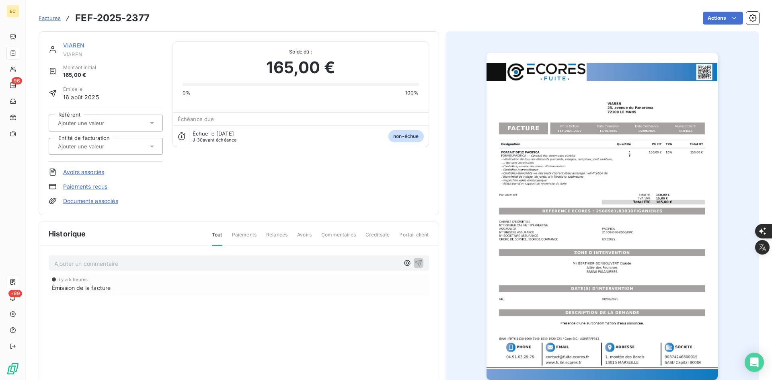
click at [116, 147] on input "text" at bounding box center [97, 146] width 81 height 7
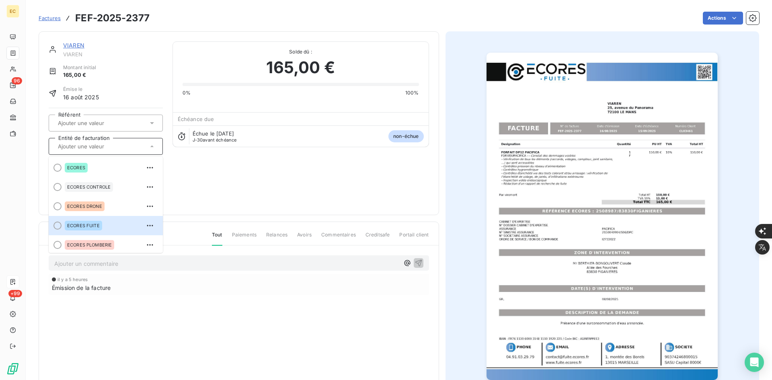
drag, startPoint x: 92, startPoint y: 223, endPoint x: 91, endPoint y: 207, distance: 15.7
click at [91, 223] on span "ECORES FUITE" at bounding box center [83, 225] width 33 height 5
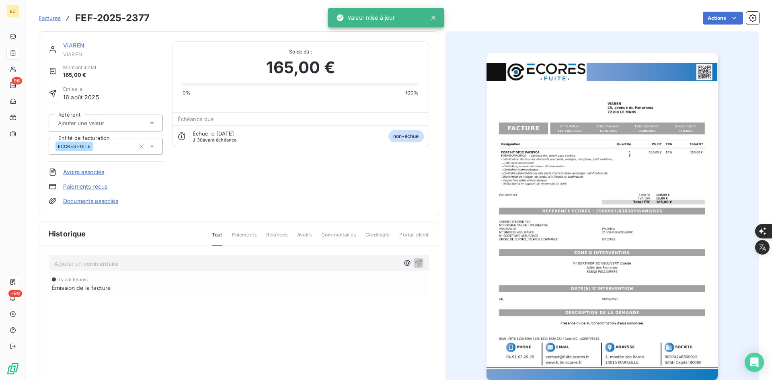
click at [94, 202] on link "Documents associés" at bounding box center [90, 201] width 55 height 8
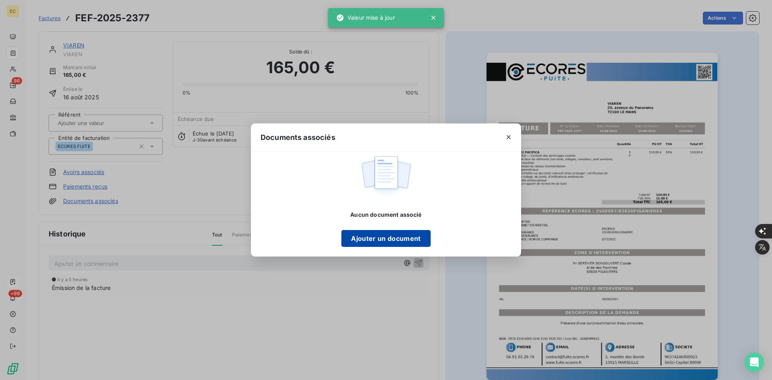
click at [408, 239] on button "Ajouter un document" at bounding box center [385, 238] width 89 height 17
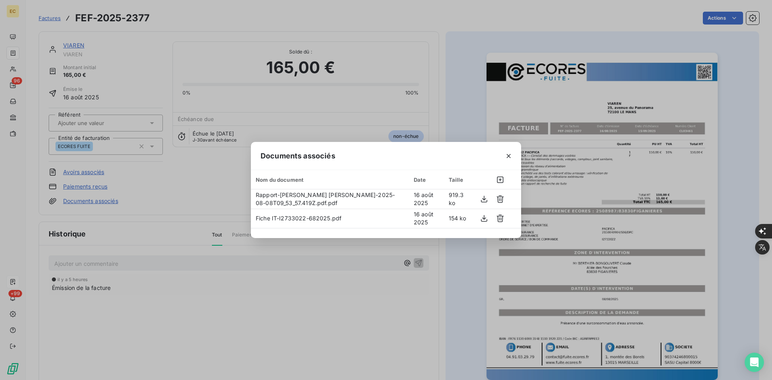
drag, startPoint x: 510, startPoint y: 155, endPoint x: 254, endPoint y: 29, distance: 285.3
click at [508, 154] on icon "button" at bounding box center [508, 156] width 8 height 8
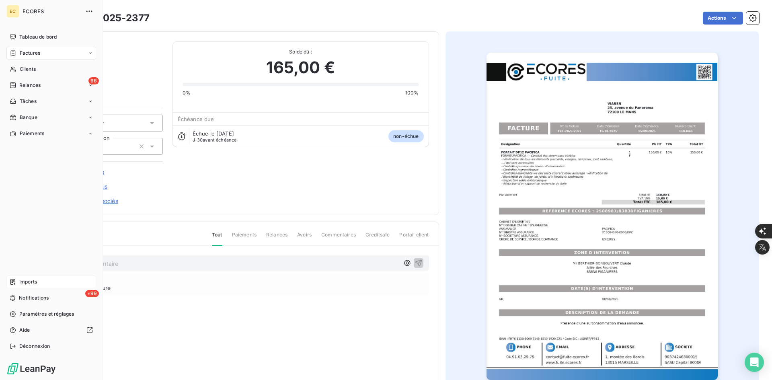
click at [21, 279] on span "Imports" at bounding box center [28, 281] width 18 height 7
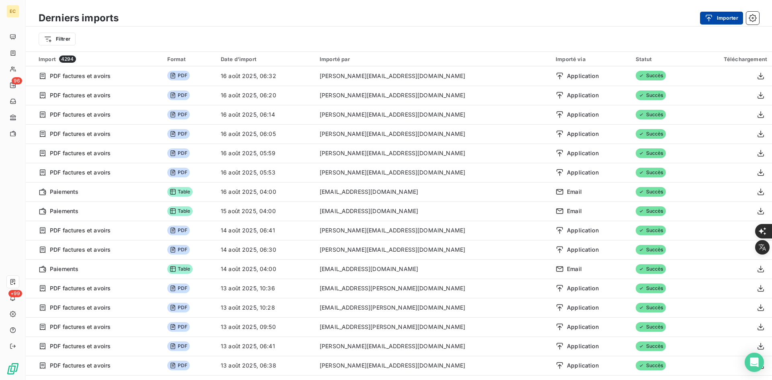
click at [717, 23] on button "Importer" at bounding box center [721, 18] width 43 height 13
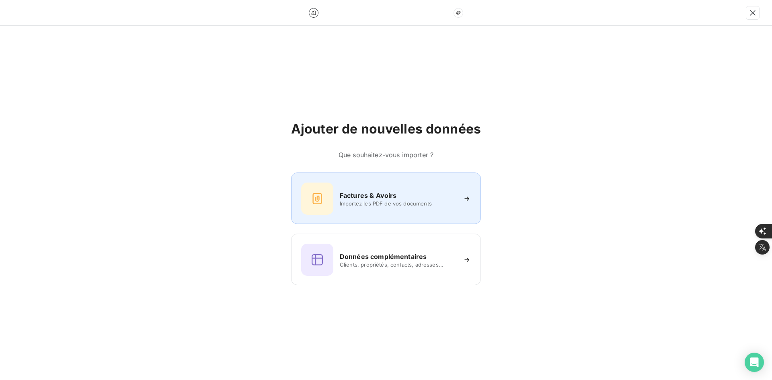
click at [362, 183] on div "Factures & Avoirs Importez les PDF de vos documents" at bounding box center [386, 198] width 170 height 32
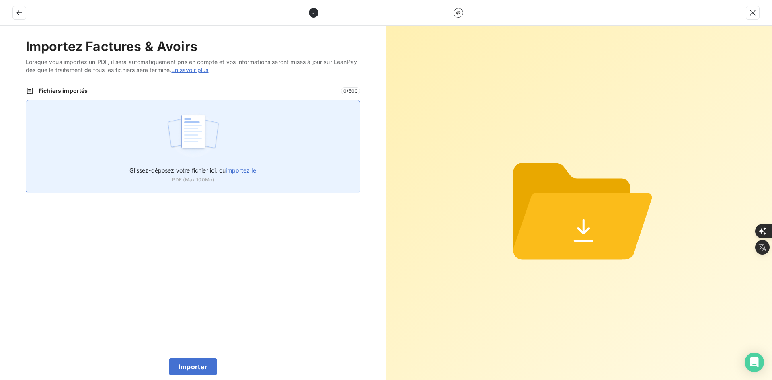
click at [262, 149] on div "Glissez-déposez votre fichier ici, ou importez le PDF (Max 100Mo)" at bounding box center [193, 147] width 334 height 94
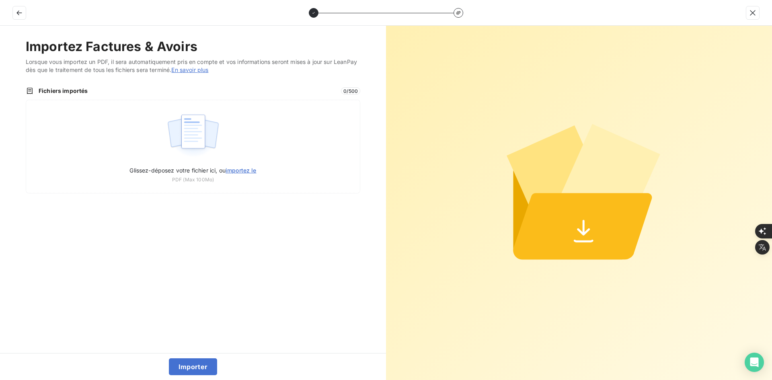
type input "C:\fakepath\FEF-2025-2378.pdf"
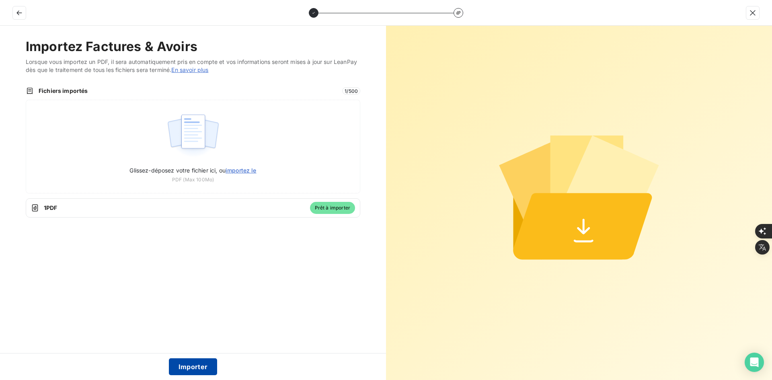
click at [203, 365] on button "Importer" at bounding box center [193, 366] width 49 height 17
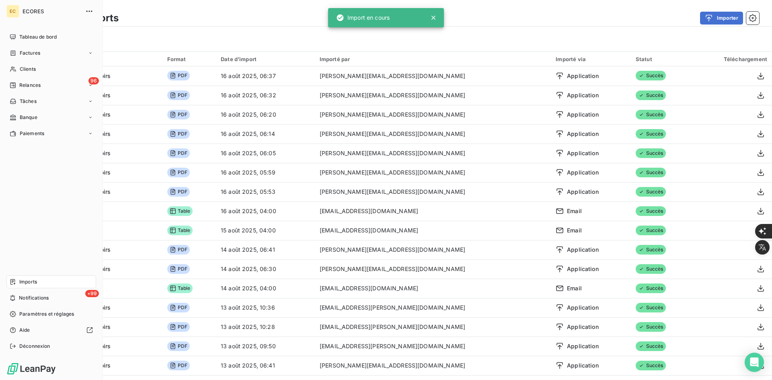
drag, startPoint x: 13, startPoint y: 54, endPoint x: 47, endPoint y: 59, distance: 34.2
click at [13, 53] on icon at bounding box center [13, 53] width 7 height 6
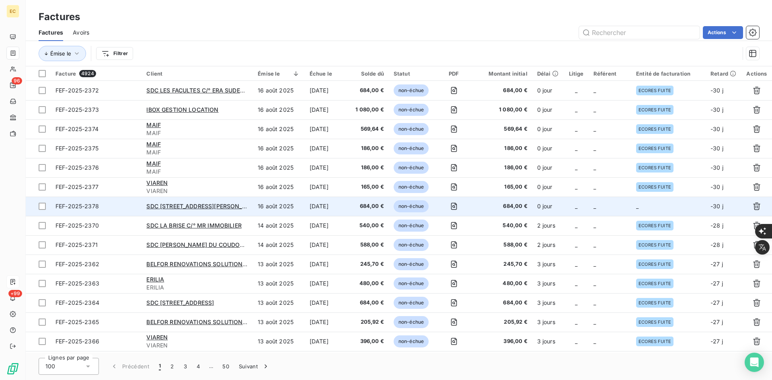
click at [642, 203] on td "_" at bounding box center [668, 206] width 74 height 19
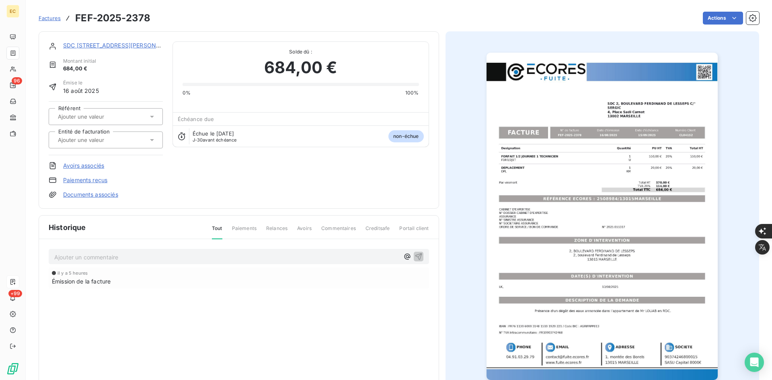
click at [94, 142] on input "text" at bounding box center [97, 139] width 81 height 7
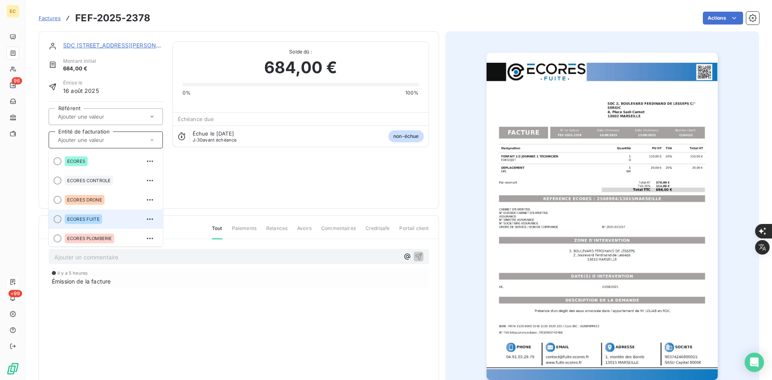
click at [103, 214] on div "ECORES FUITE" at bounding box center [111, 219] width 92 height 13
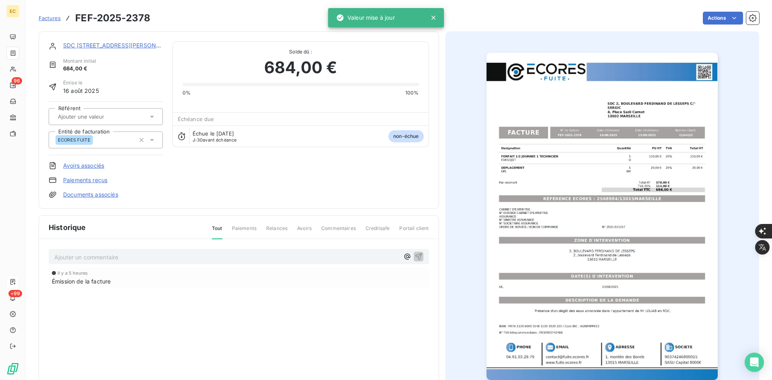
click at [105, 194] on link "Documents associés" at bounding box center [90, 195] width 55 height 8
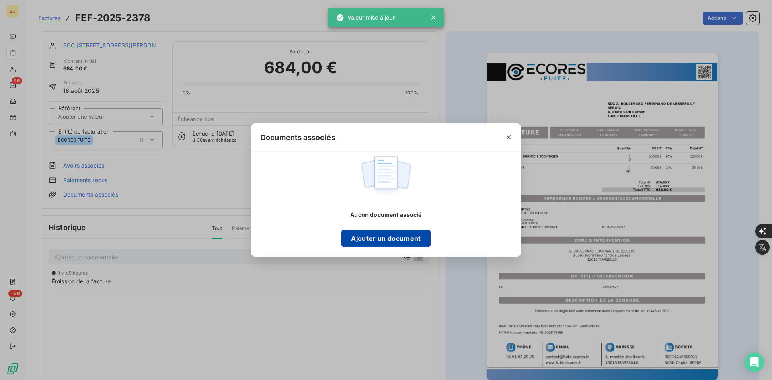
click at [400, 235] on button "Ajouter un document" at bounding box center [385, 238] width 89 height 17
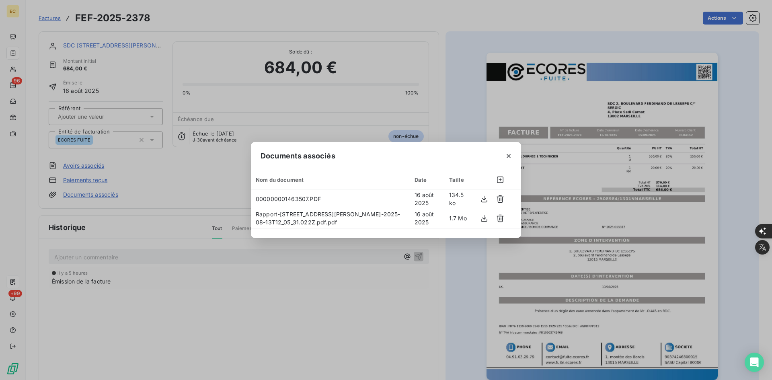
drag, startPoint x: 510, startPoint y: 156, endPoint x: 293, endPoint y: 76, distance: 230.6
click at [509, 156] on icon "button" at bounding box center [508, 156] width 8 height 8
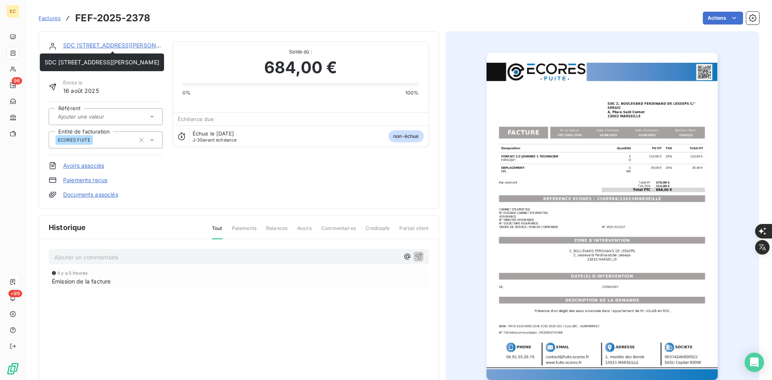
click at [140, 45] on link "SDC [STREET_ADDRESS][PERSON_NAME]" at bounding box center [120, 45] width 115 height 7
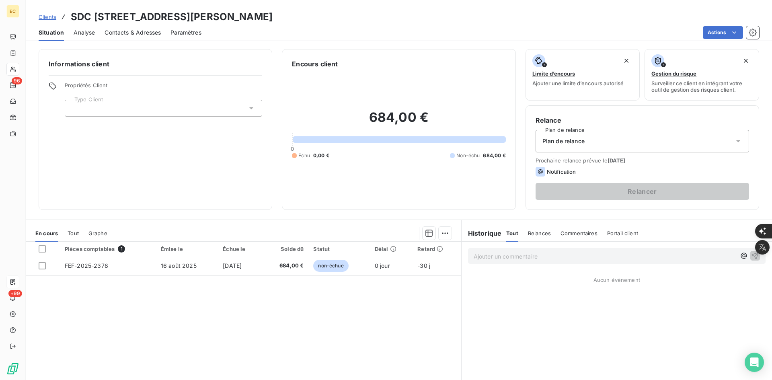
click at [121, 107] on div at bounding box center [163, 108] width 197 height 17
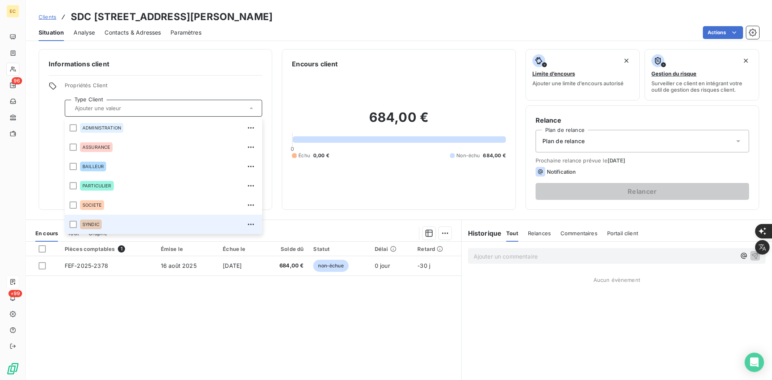
drag, startPoint x: 115, startPoint y: 223, endPoint x: 188, endPoint y: 227, distance: 72.9
click at [118, 223] on div "SYNDIC" at bounding box center [168, 224] width 177 height 13
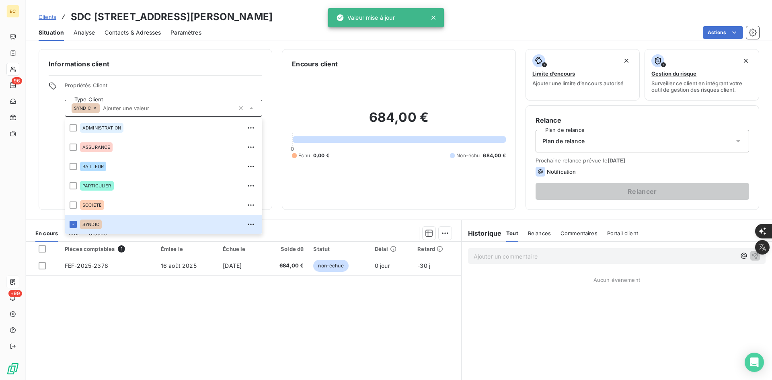
click at [584, 137] on div "Plan de relance" at bounding box center [641, 141] width 213 height 23
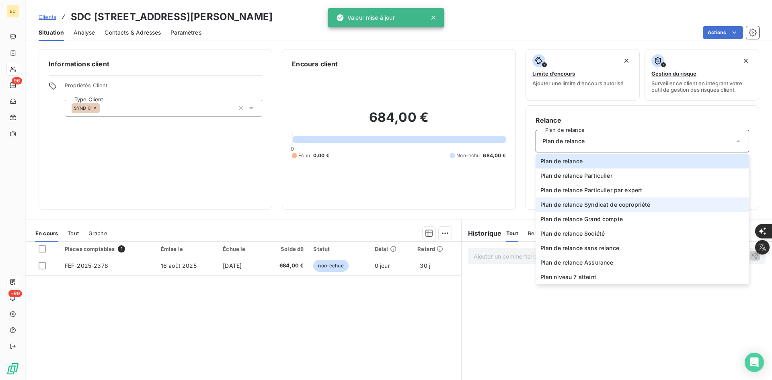
click at [601, 206] on span "Plan de relance Syndicat de copropriété" at bounding box center [595, 205] width 110 height 8
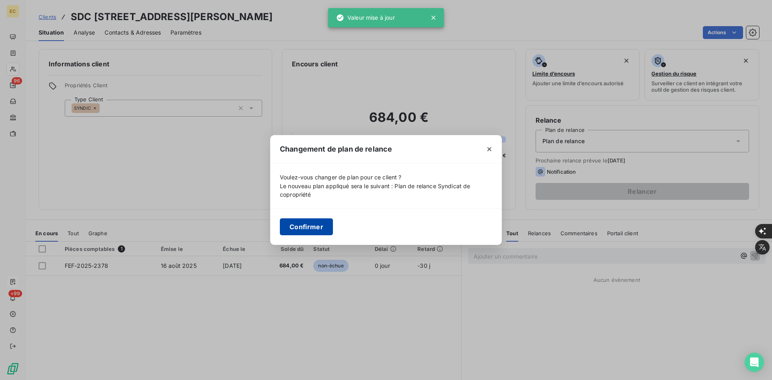
click at [292, 221] on button "Confirmer" at bounding box center [306, 226] width 53 height 17
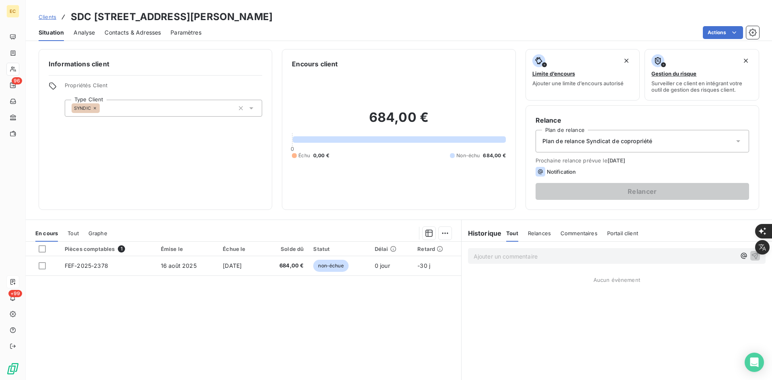
click at [125, 34] on span "Contacts & Adresses" at bounding box center [133, 33] width 56 height 8
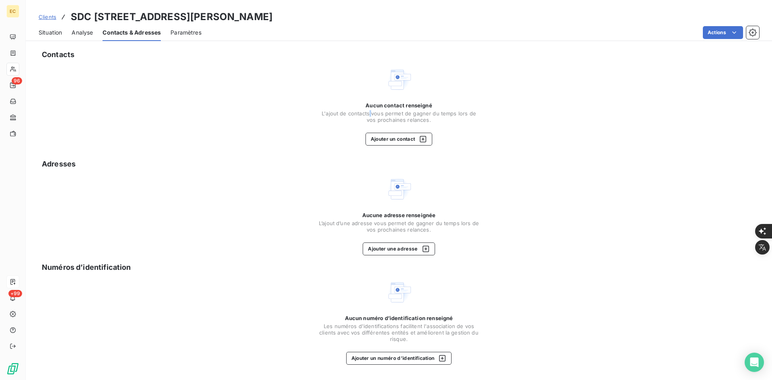
click at [371, 114] on span "L'ajout de contacts vous permet de gagner du temps lors de vos prochaines relan…" at bounding box center [398, 116] width 161 height 13
click at [382, 138] on button "Ajouter un contact" at bounding box center [398, 139] width 67 height 13
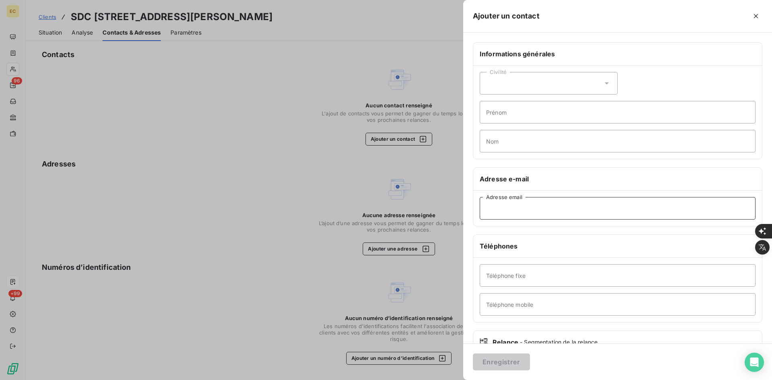
drag, startPoint x: 520, startPoint y: 209, endPoint x: 525, endPoint y: 208, distance: 4.1
click at [523, 208] on input "Adresse email" at bounding box center [618, 208] width 276 height 23
paste input "[EMAIL_ADDRESS][DOMAIN_NAME]"
type input "[EMAIL_ADDRESS][DOMAIN_NAME]"
click at [492, 363] on button "Enregistrer" at bounding box center [501, 361] width 57 height 17
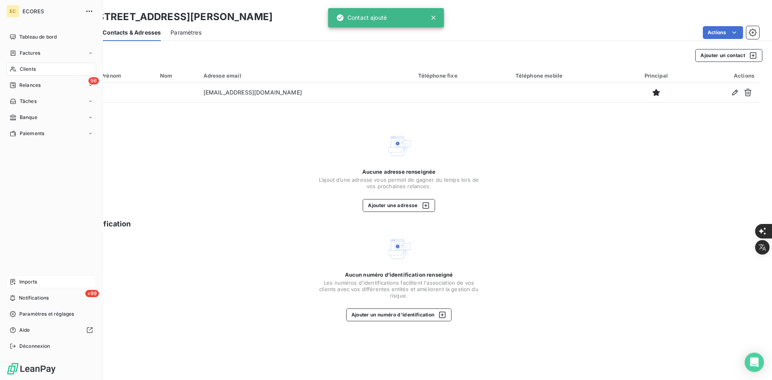
click at [37, 281] on div "Imports" at bounding box center [51, 281] width 90 height 13
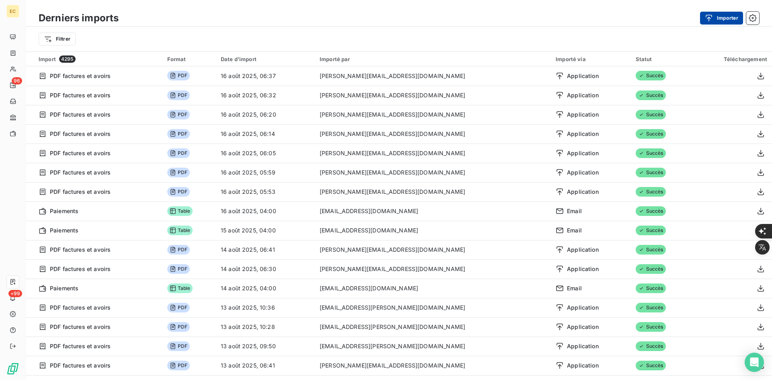
click at [720, 20] on button "Importer" at bounding box center [721, 18] width 43 height 13
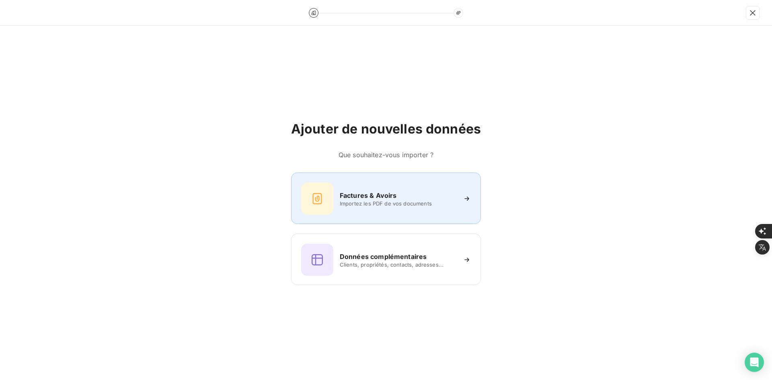
click at [386, 182] on div "Factures & Avoirs Importez les PDF de vos documents" at bounding box center [386, 197] width 190 height 51
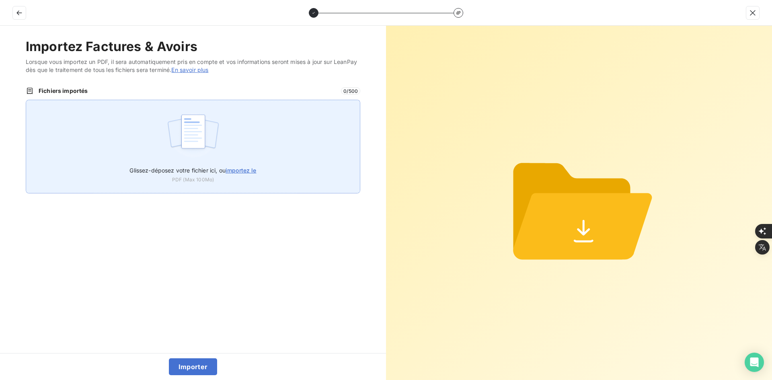
click at [237, 137] on div "Glissez-déposez votre fichier ici, ou importez le PDF (Max 100Mo)" at bounding box center [193, 147] width 334 height 94
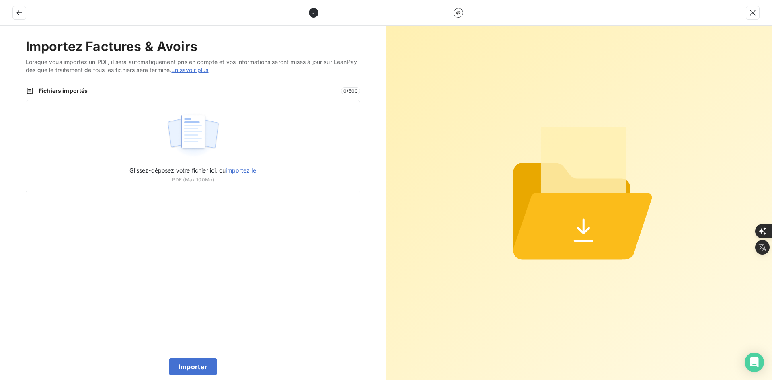
type input "C:\fakepath\FEF-2025-2379.pdf"
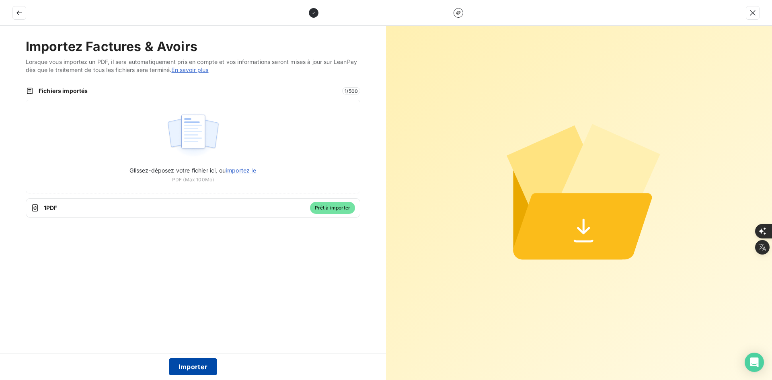
click at [195, 365] on button "Importer" at bounding box center [193, 366] width 49 height 17
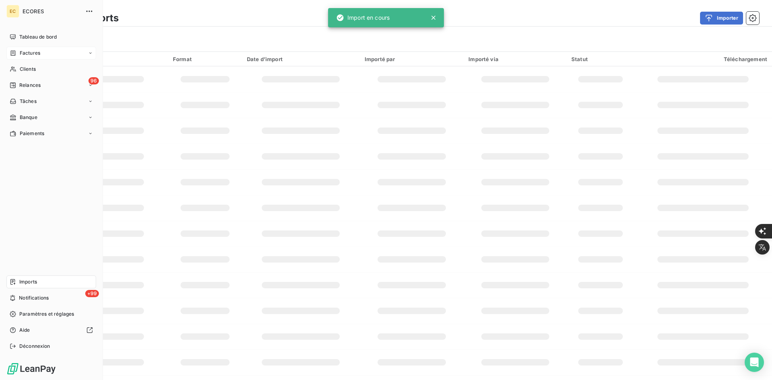
click at [20, 49] on span "Factures" at bounding box center [30, 52] width 20 height 7
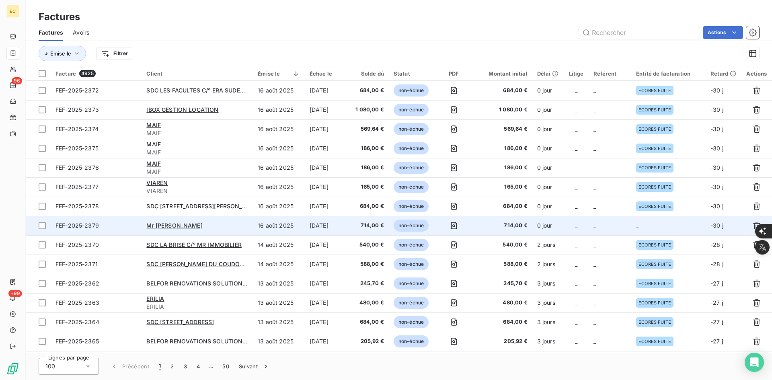
click at [637, 229] on td "_" at bounding box center [668, 225] width 74 height 19
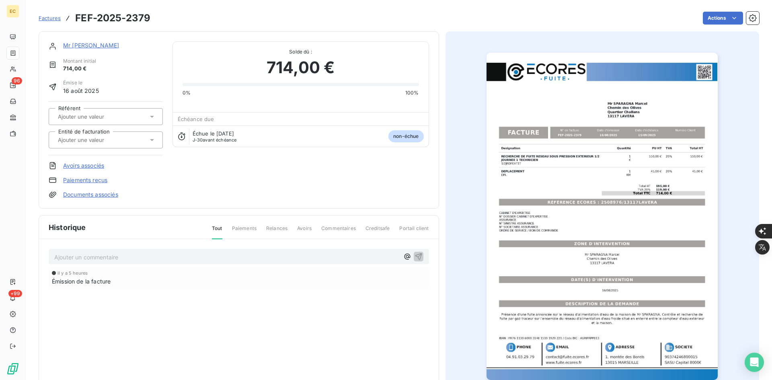
click at [123, 138] on input "text" at bounding box center [97, 139] width 81 height 7
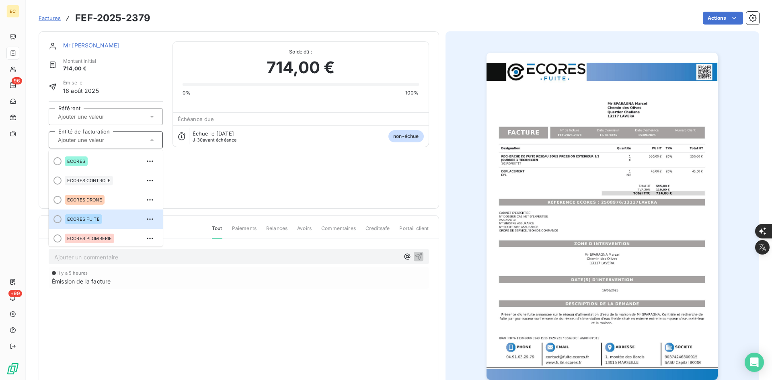
click at [94, 219] on span "ECORES FUITE" at bounding box center [83, 219] width 33 height 5
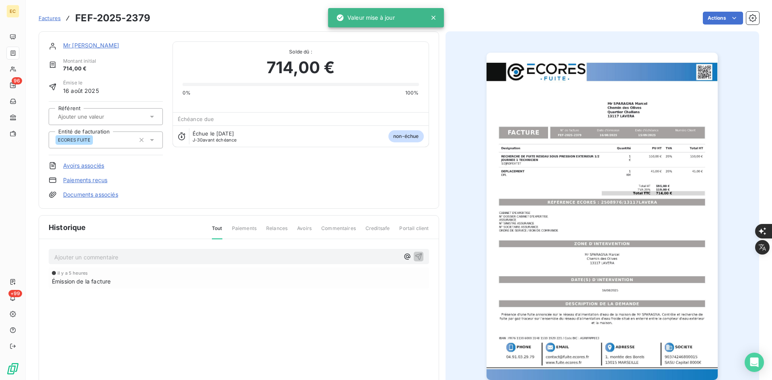
click at [115, 194] on link "Documents associés" at bounding box center [90, 195] width 55 height 8
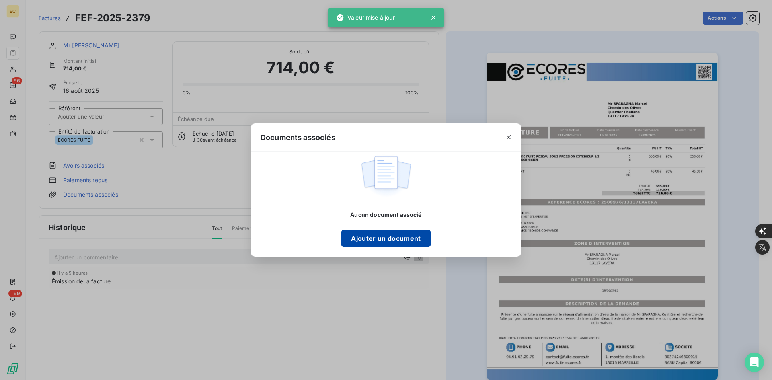
click at [373, 238] on button "Ajouter un document" at bounding box center [385, 238] width 89 height 17
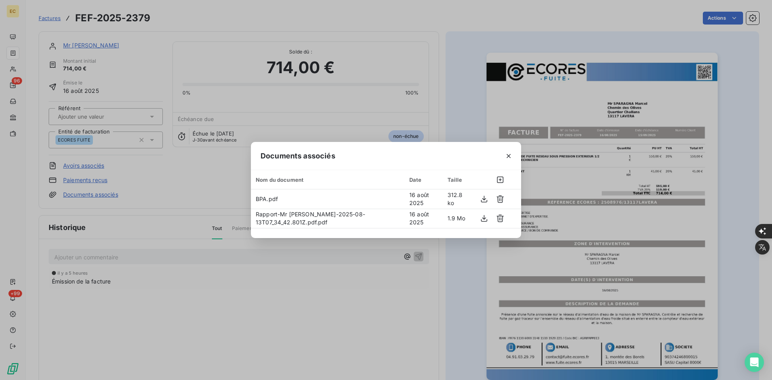
click at [506, 160] on icon "button" at bounding box center [508, 156] width 8 height 8
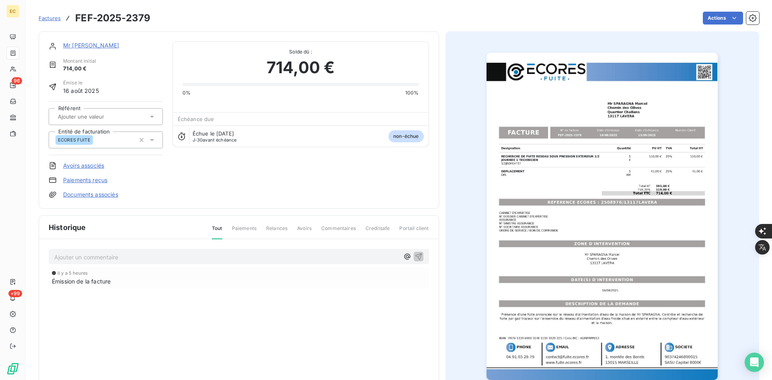
click at [76, 42] on link "Mr [PERSON_NAME]" at bounding box center [91, 45] width 56 height 7
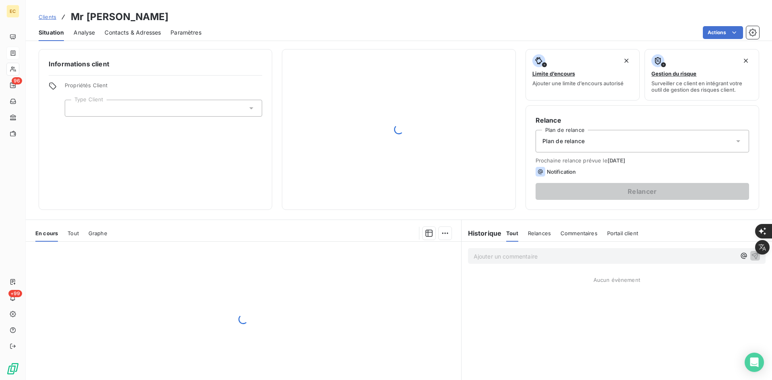
click at [124, 108] on div at bounding box center [163, 108] width 197 height 17
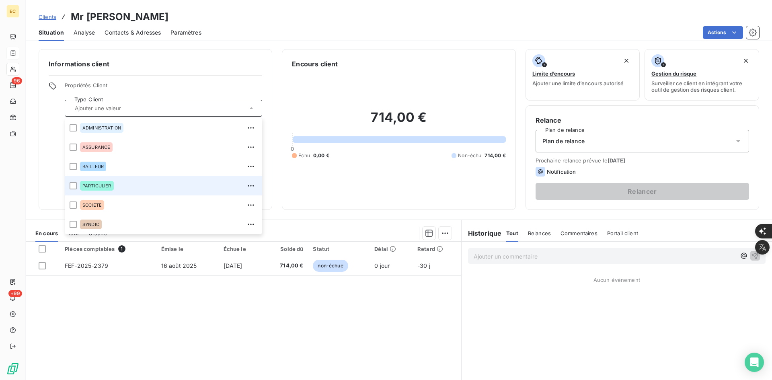
click at [96, 181] on div "PARTICULIER" at bounding box center [97, 186] width 34 height 10
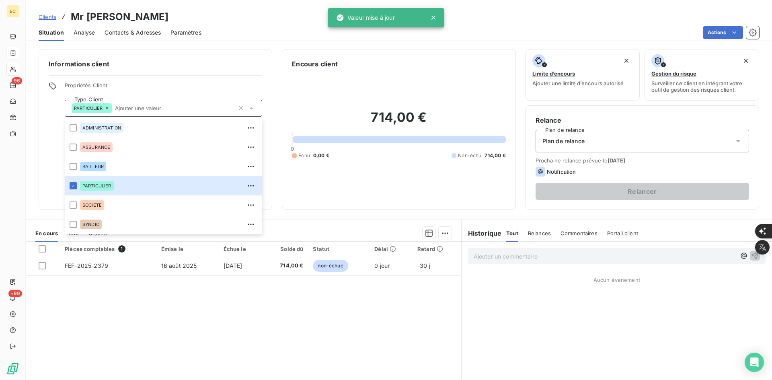
click at [566, 146] on div "Plan de relance" at bounding box center [641, 141] width 213 height 23
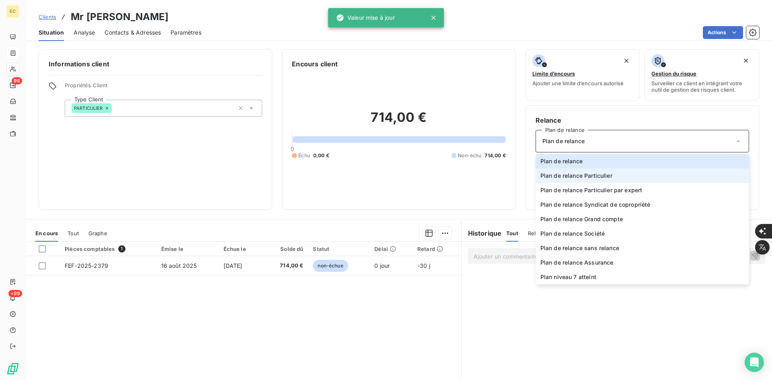
click at [577, 172] on span "Plan de relance Particulier" at bounding box center [576, 176] width 72 height 8
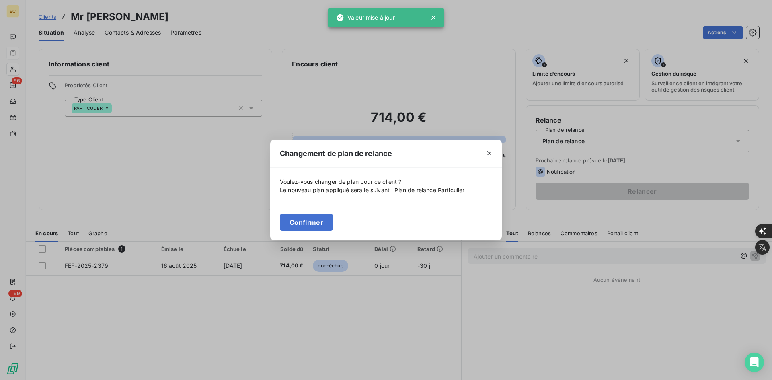
drag, startPoint x: 304, startPoint y: 217, endPoint x: 301, endPoint y: 211, distance: 6.5
click at [305, 217] on button "Confirmer" at bounding box center [306, 222] width 53 height 17
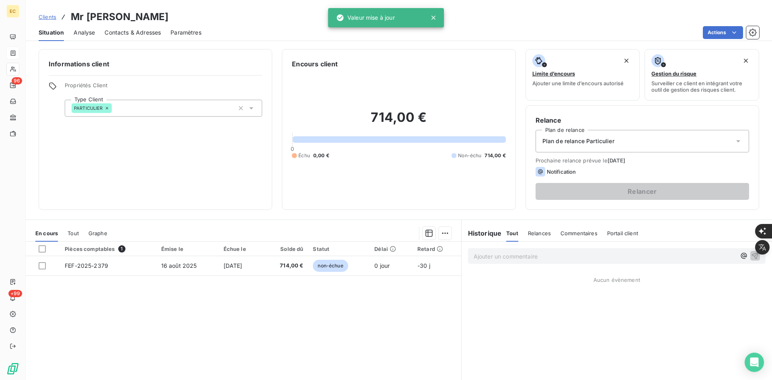
click at [150, 36] on div "Contacts & Adresses" at bounding box center [133, 32] width 56 height 17
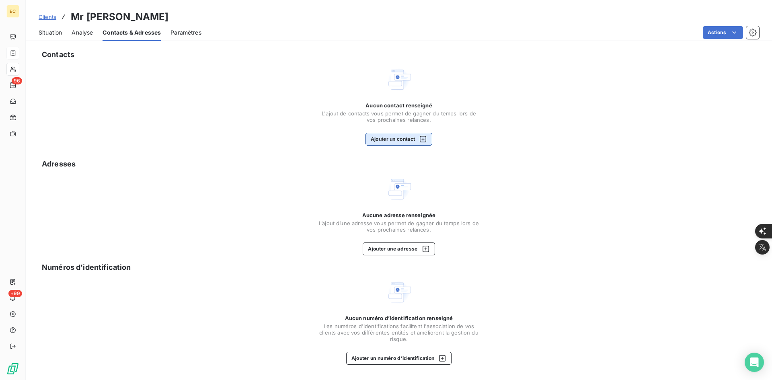
click at [412, 142] on button "Ajouter un contact" at bounding box center [398, 139] width 67 height 13
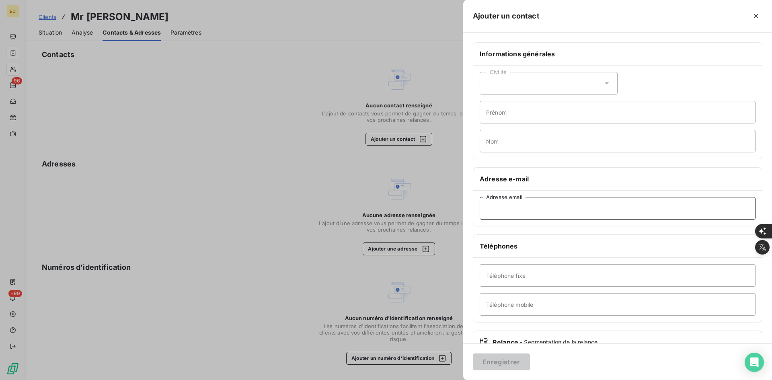
click at [540, 212] on input "Adresse email" at bounding box center [618, 208] width 276 height 23
paste input "[PERSON_NAME][EMAIL_ADDRESS][DOMAIN_NAME]"
type input "[PERSON_NAME][EMAIL_ADDRESS][DOMAIN_NAME]"
click at [500, 363] on button "Enregistrer" at bounding box center [501, 361] width 57 height 17
